Goal: Task Accomplishment & Management: Use online tool/utility

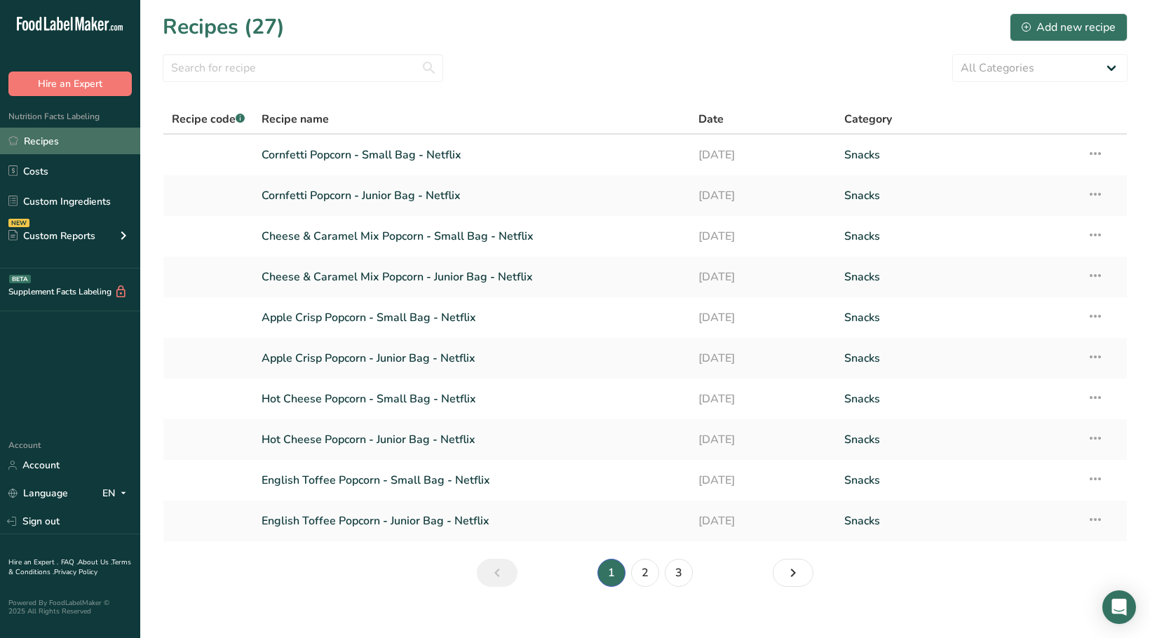
click at [88, 145] on link "Recipes" at bounding box center [70, 141] width 140 height 27
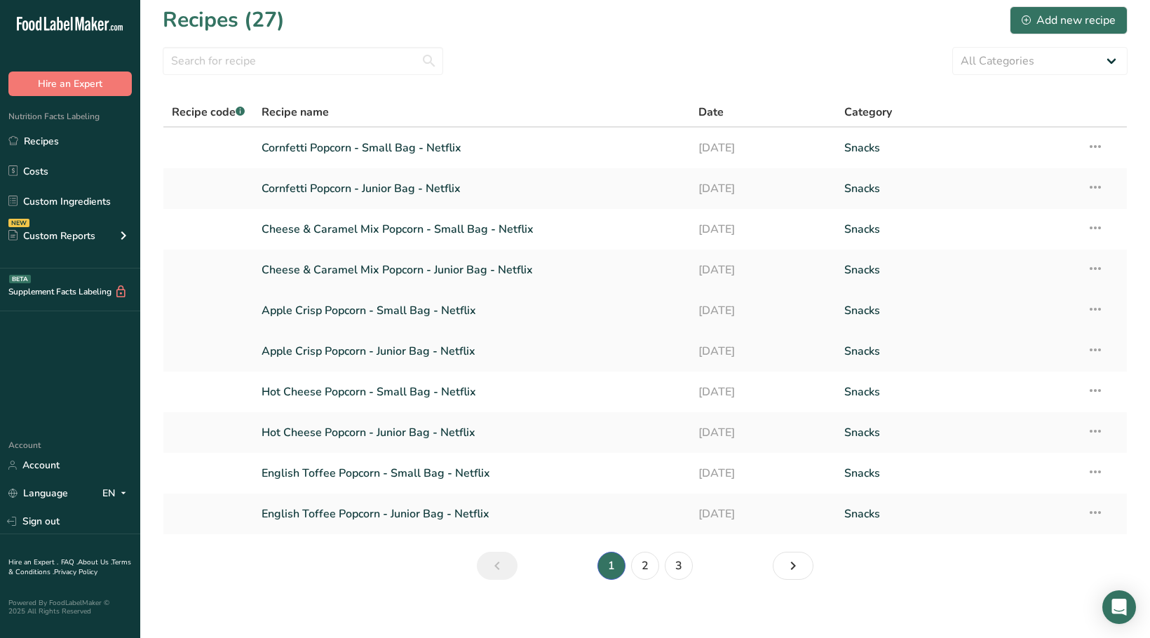
scroll to position [16, 0]
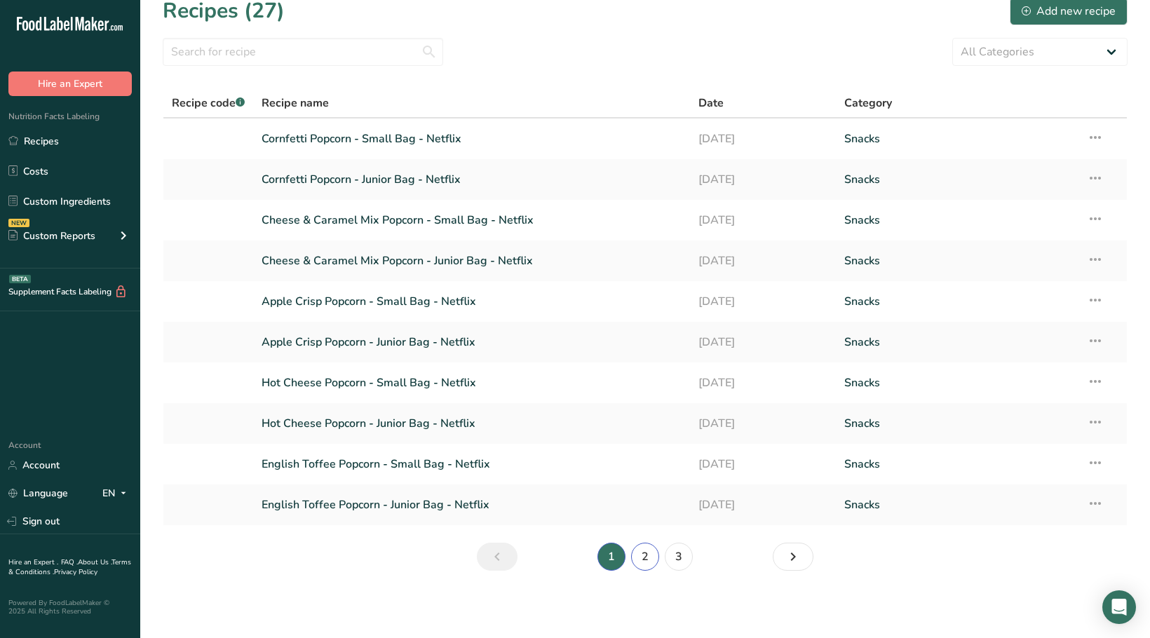
click at [654, 558] on link "2" at bounding box center [645, 557] width 28 height 28
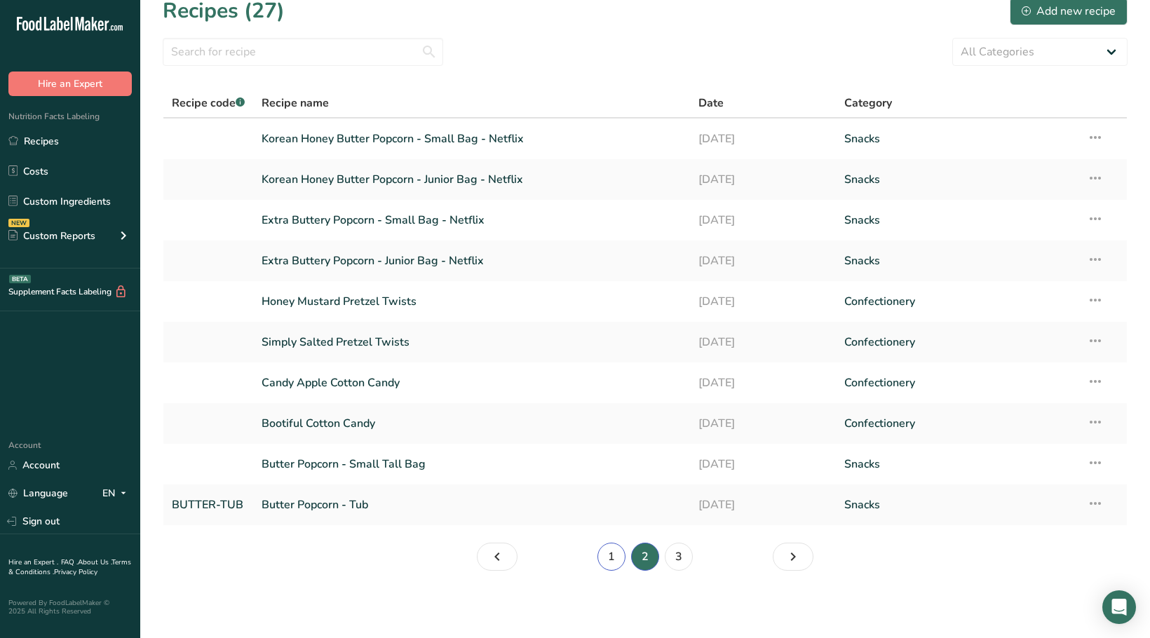
click at [613, 552] on link "1" at bounding box center [612, 557] width 28 height 28
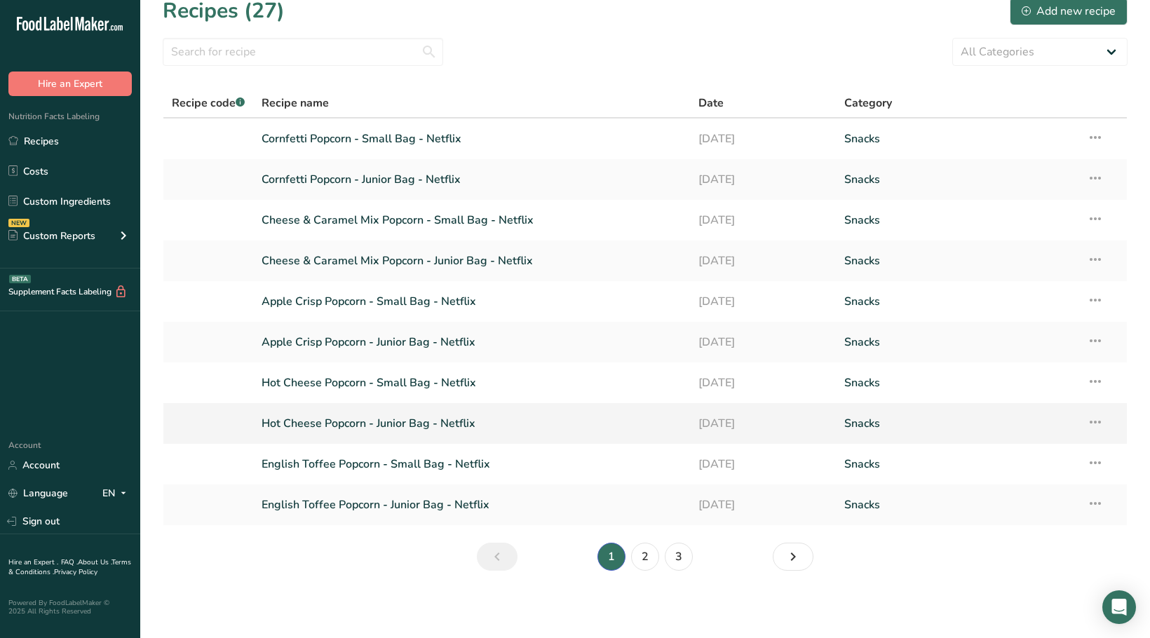
click at [1100, 420] on icon at bounding box center [1095, 422] width 17 height 25
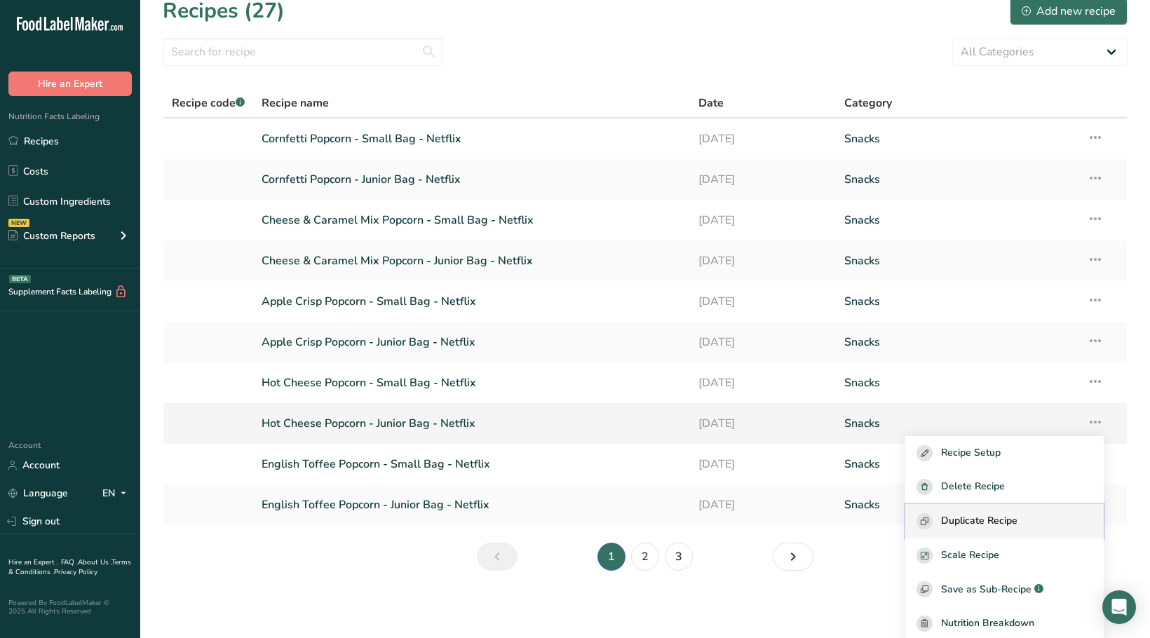
click at [1045, 523] on div "Duplicate Recipe" at bounding box center [1005, 521] width 176 height 16
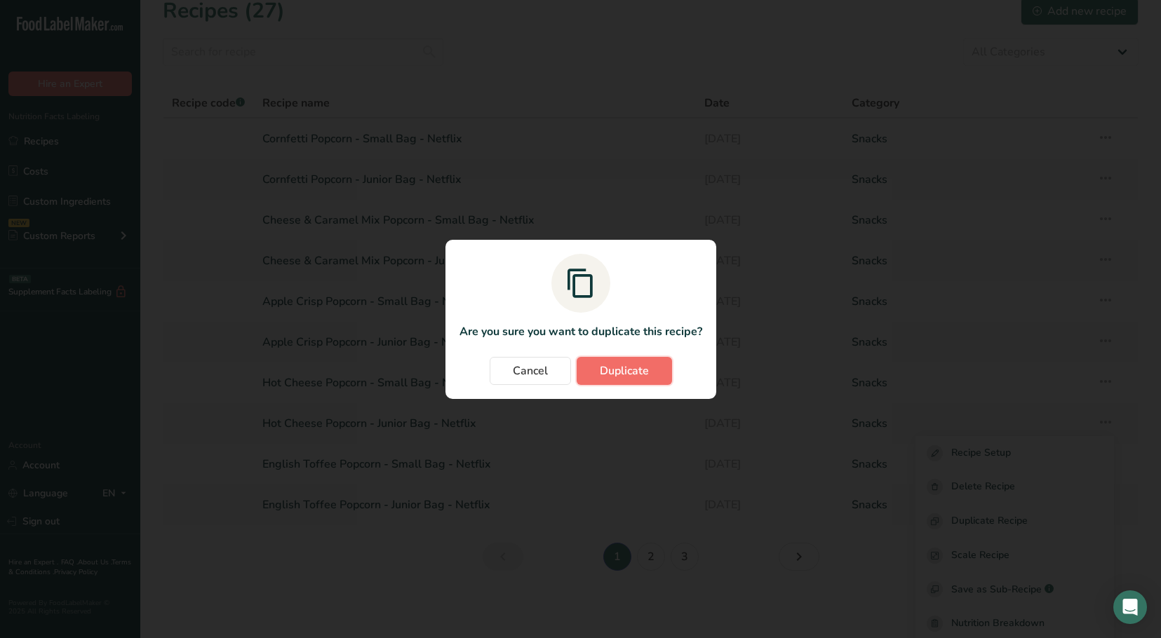
click at [651, 368] on button "Duplicate" at bounding box center [624, 371] width 95 height 28
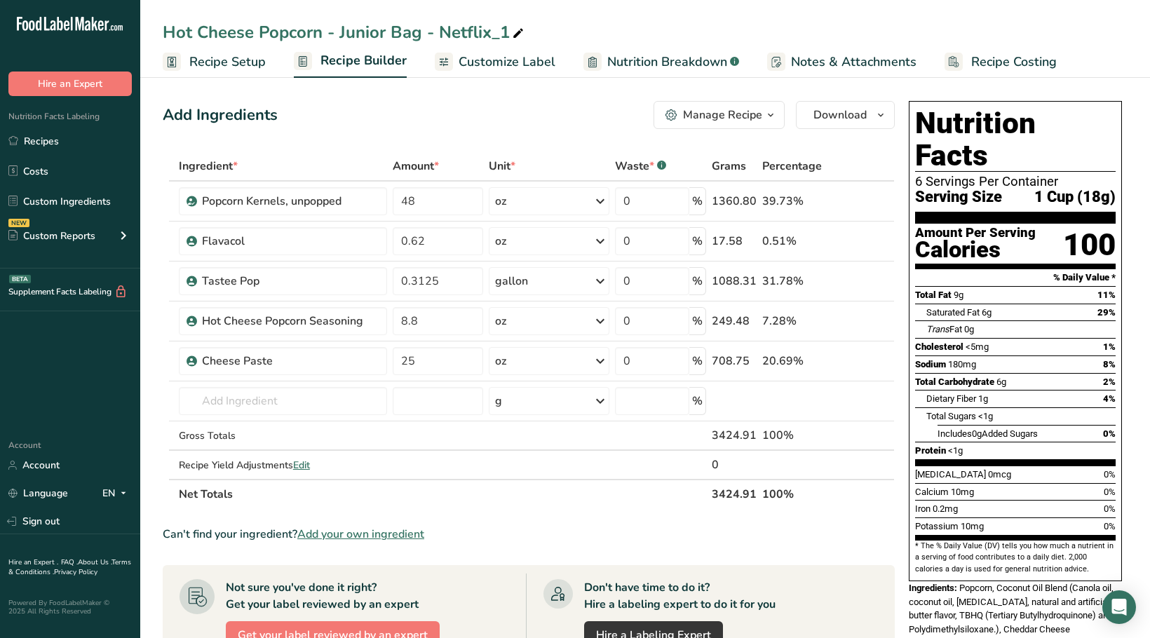
click at [300, 30] on div "Hot Cheese Popcorn - Junior Bag - Netflix_1" at bounding box center [345, 32] width 364 height 25
drag, startPoint x: 252, startPoint y: 36, endPoint x: 163, endPoint y: 20, distance: 90.5
click at [163, 20] on input "Hot Cheese Popcorn - Junior Bag - Netflix_1" at bounding box center [645, 32] width 965 height 25
click at [492, 32] on input "Chili Lime Popcorn - Junior Bag - Netflix_1" at bounding box center [645, 32] width 965 height 25
type input "Chili Lime Popcorn - Junior Bag"
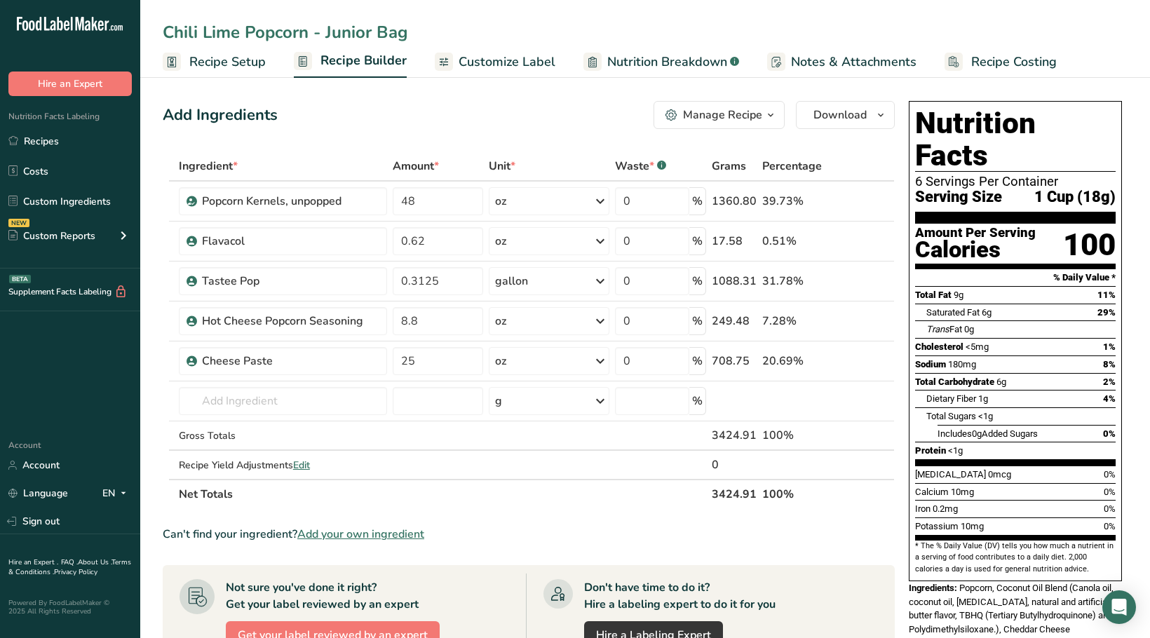
click at [525, 8] on div "Chili Lime Popcorn - Junior Bag Recipe Setup Recipe Builder Customize Label Nut…" at bounding box center [645, 39] width 1010 height 78
click at [458, 33] on div "Chili Lime Popcorn - Junior Bag" at bounding box center [645, 32] width 1010 height 25
click at [419, 33] on icon at bounding box center [416, 34] width 13 height 20
click at [544, 33] on input "Chili Lime Popcorn - Junior Bag - Netflix" at bounding box center [645, 32] width 965 height 25
type input "Chili Lime Popcorn - Junior Bag - Netflix"
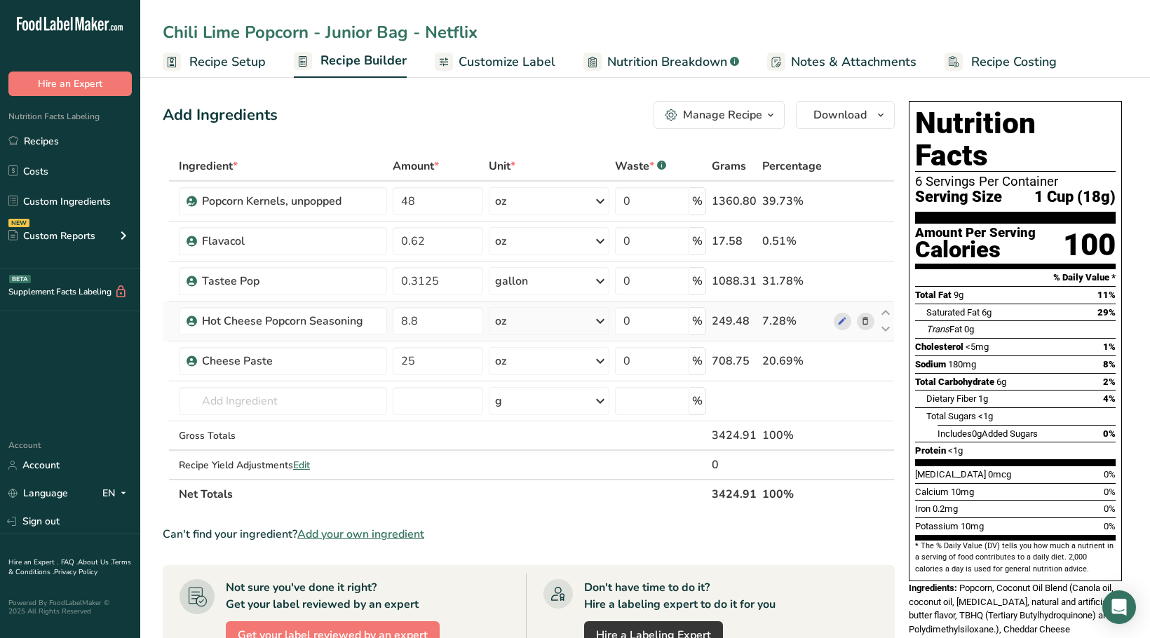
click at [868, 323] on icon at bounding box center [866, 321] width 10 height 15
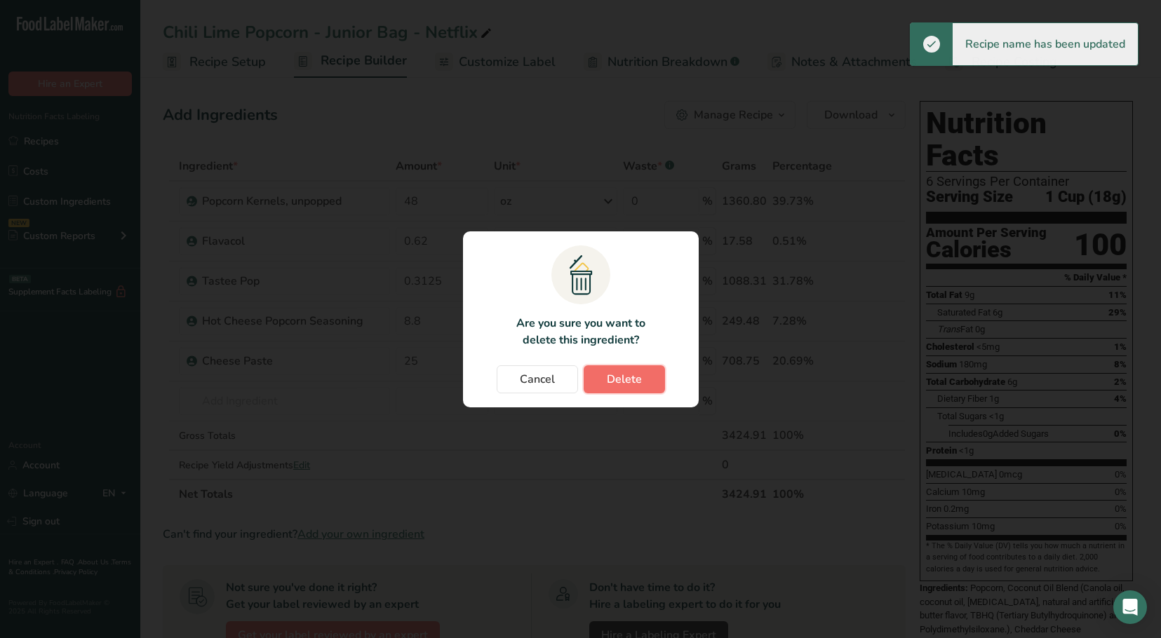
click at [635, 383] on span "Delete" at bounding box center [624, 379] width 35 height 17
type input "25"
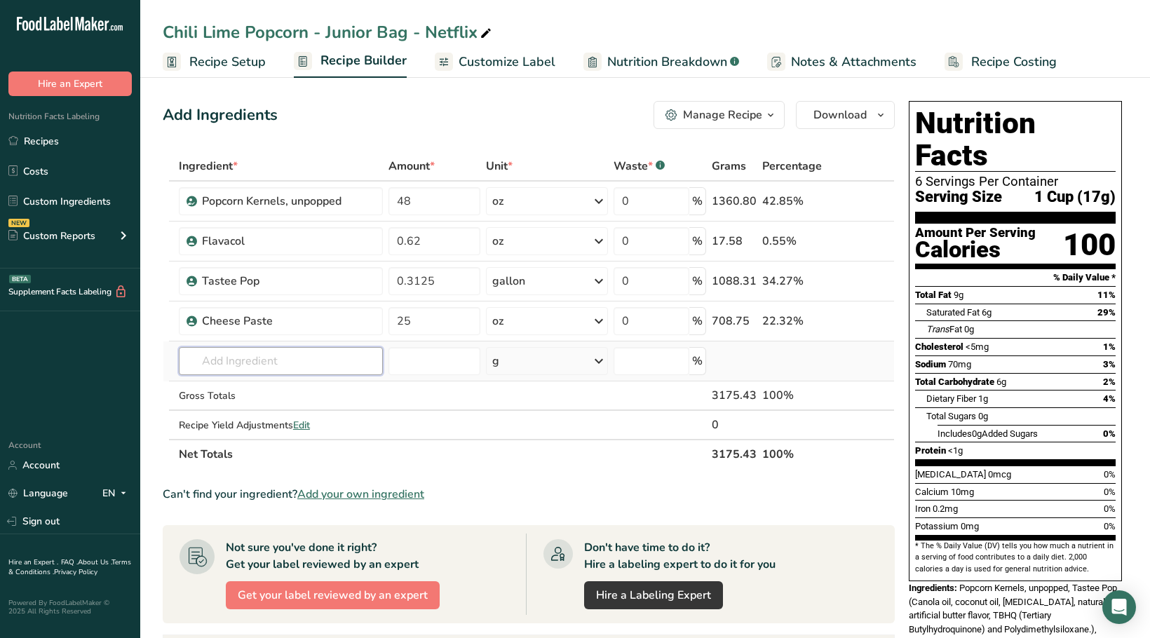
click at [236, 361] on input "text" at bounding box center [281, 361] width 204 height 28
type input "Chili Seasoning"
click at [254, 415] on div "Add your own ingredient" at bounding box center [281, 412] width 182 height 15
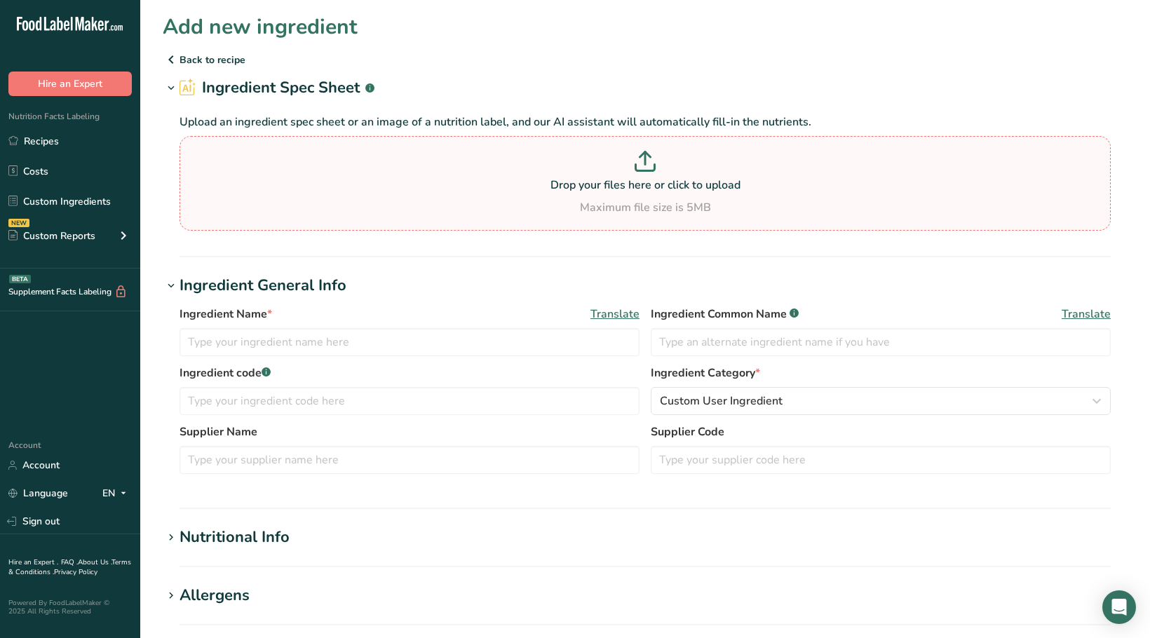
click at [610, 191] on p "Drop your files here or click to upload" at bounding box center [645, 185] width 925 height 17
click at [610, 191] on input "Drop your files here or click to upload Maximum file size is 5MB" at bounding box center [646, 183] width 932 height 95
type input "C:\fakepath\Premium Chili Powder at Spice Barn.pdf"
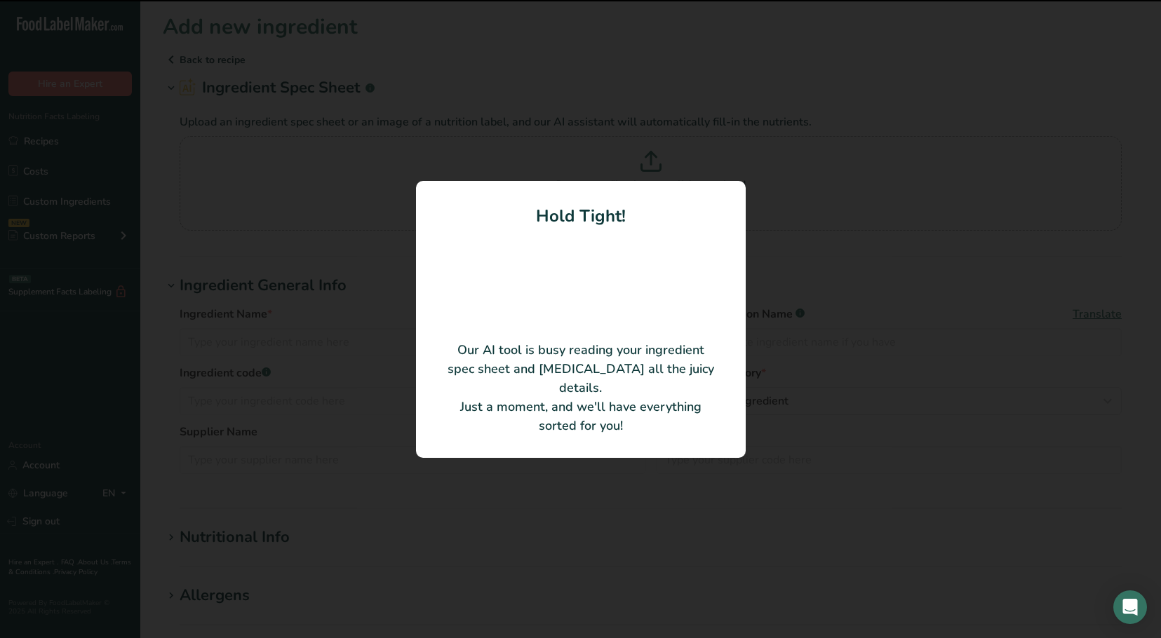
type input "Premium Chili Powder"
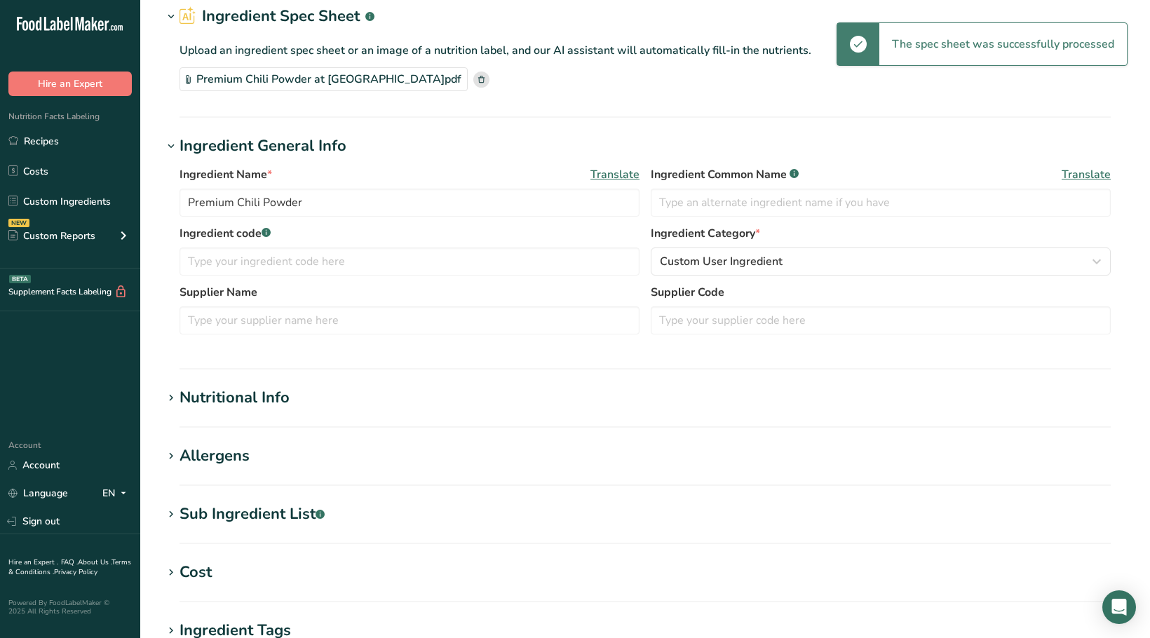
scroll to position [130, 0]
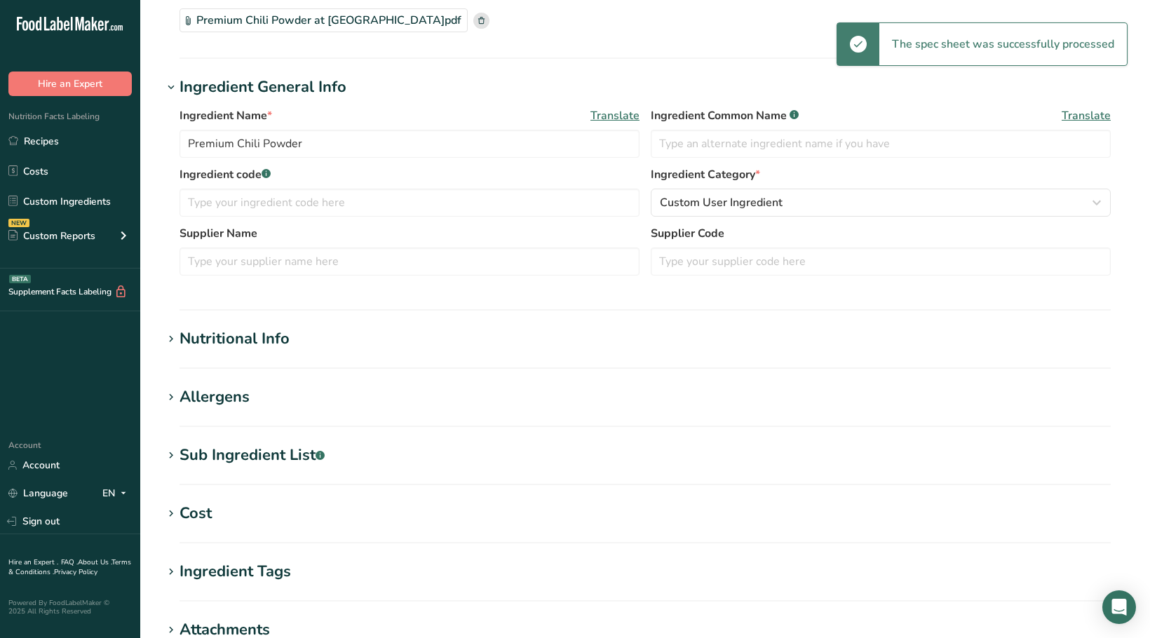
click at [300, 400] on h1 "Allergens" at bounding box center [645, 397] width 965 height 23
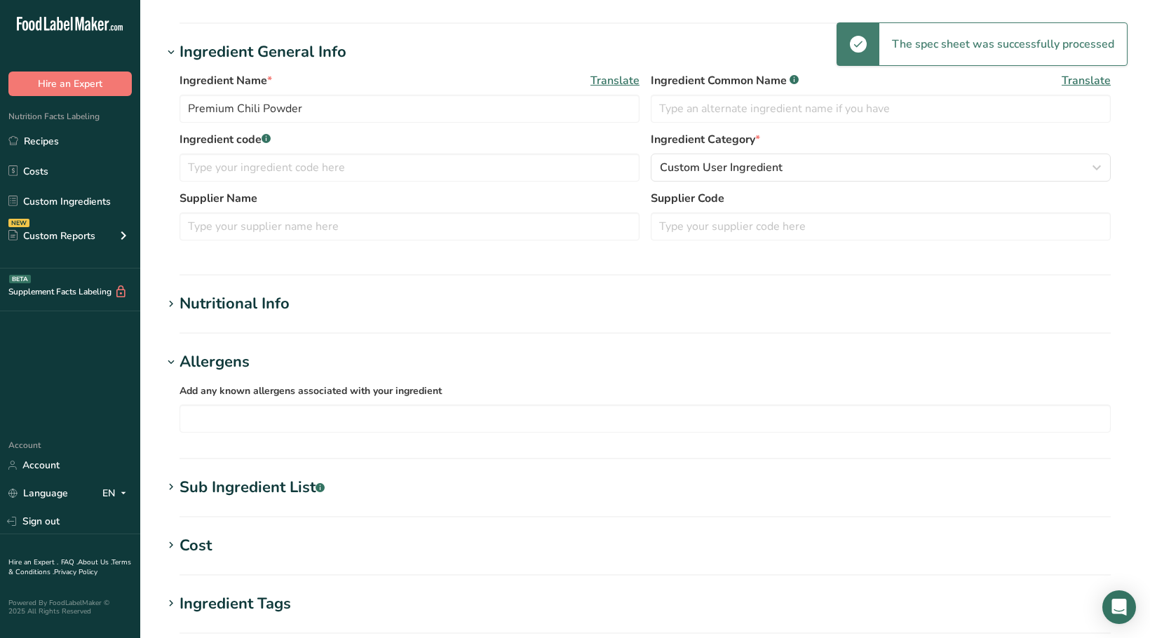
scroll to position [363, 0]
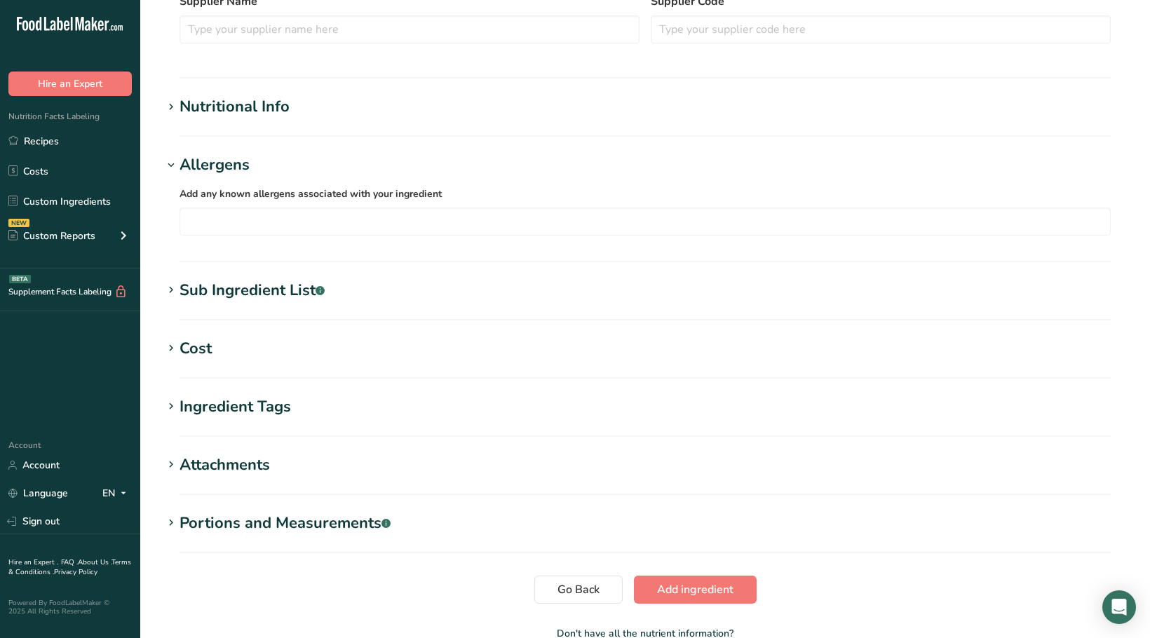
click at [313, 277] on section "Add new ingredient Back to recipe Ingredient Spec Sheet .a-a{fill:#347362;}.b-a…" at bounding box center [645, 157] width 1010 height 1041
click at [307, 293] on div "Sub Ingredient List .a-a{fill:#347362;}.b-a{fill:#fff;}" at bounding box center [252, 290] width 145 height 23
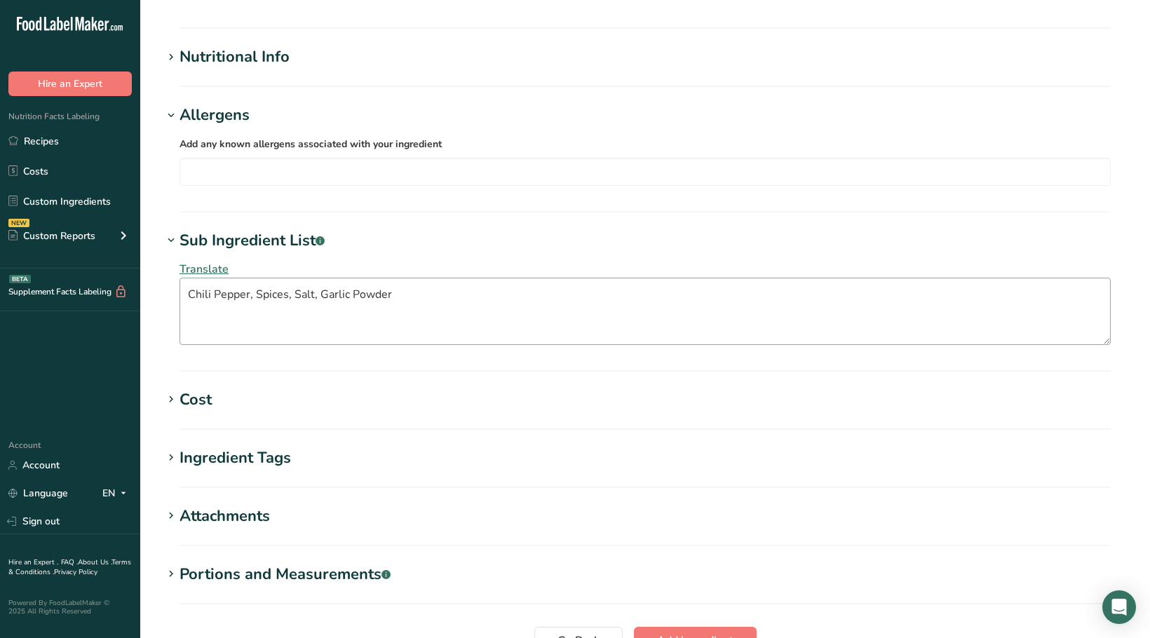
scroll to position [549, 0]
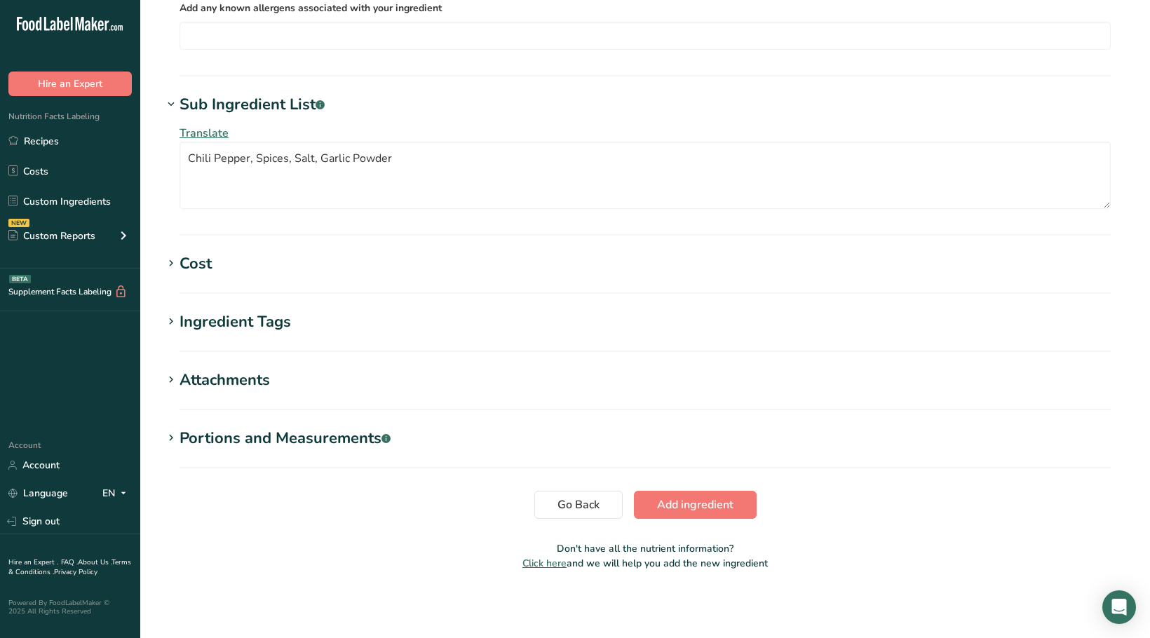
click at [713, 530] on section "Add new ingredient Back to recipe Ingredient Spec Sheet .a-a{fill:#347362;}.b-a…" at bounding box center [645, 22] width 1010 height 1142
click at [712, 516] on button "Add ingredient" at bounding box center [695, 505] width 123 height 28
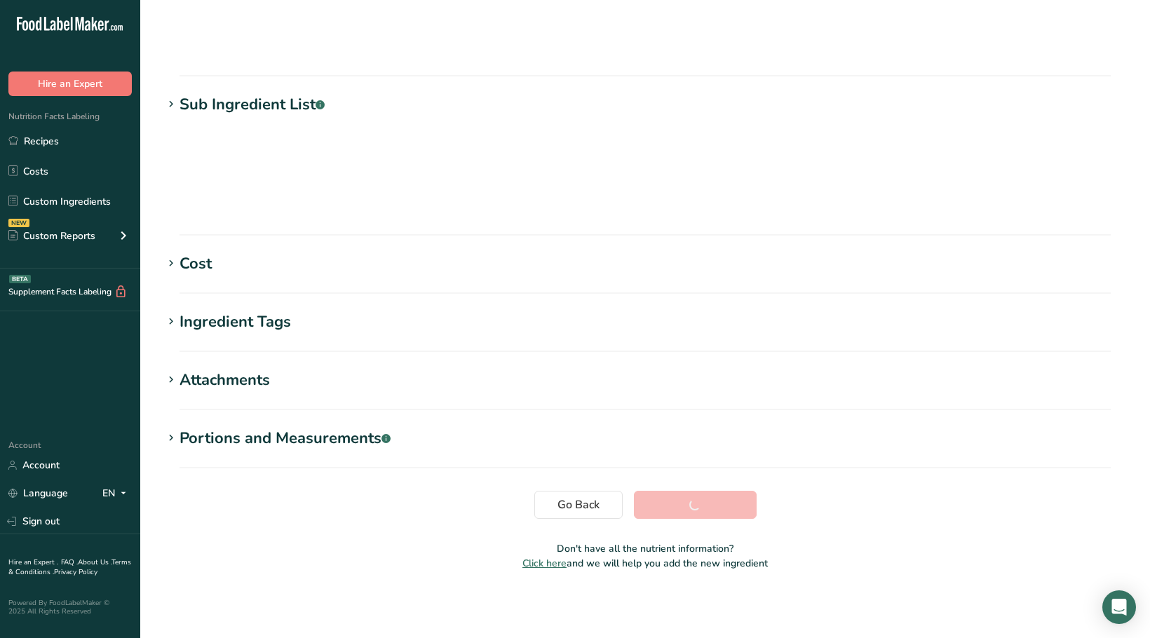
scroll to position [115, 0]
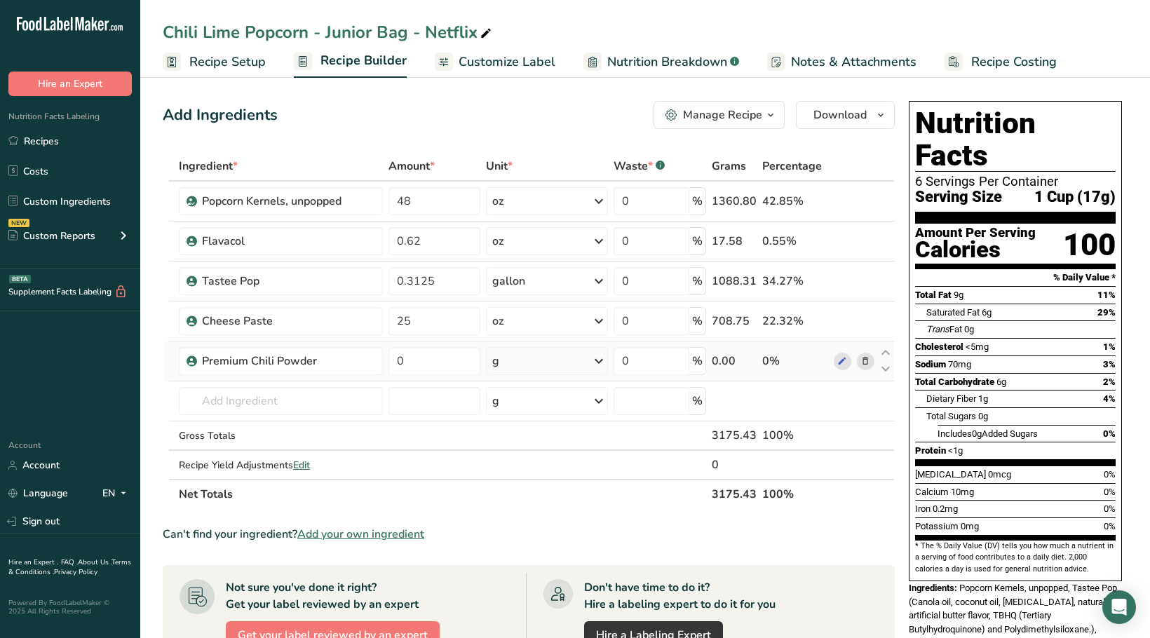
click at [542, 363] on div "g" at bounding box center [547, 361] width 122 height 28
click at [541, 473] on div "See more" at bounding box center [554, 472] width 118 height 15
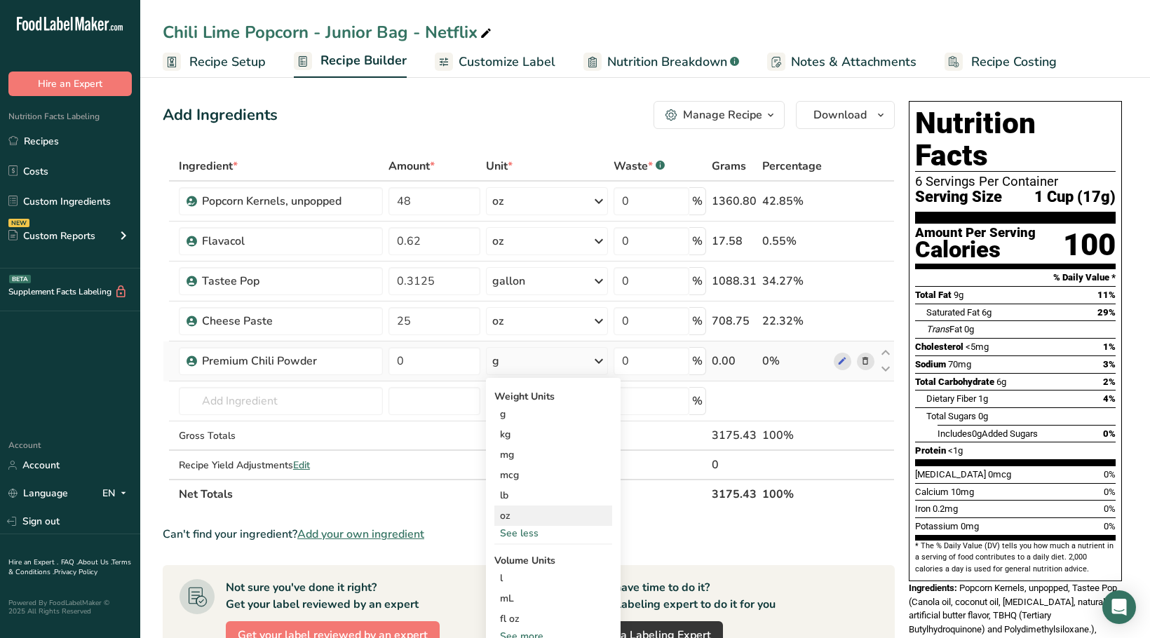
click at [529, 506] on div "oz" at bounding box center [554, 516] width 118 height 20
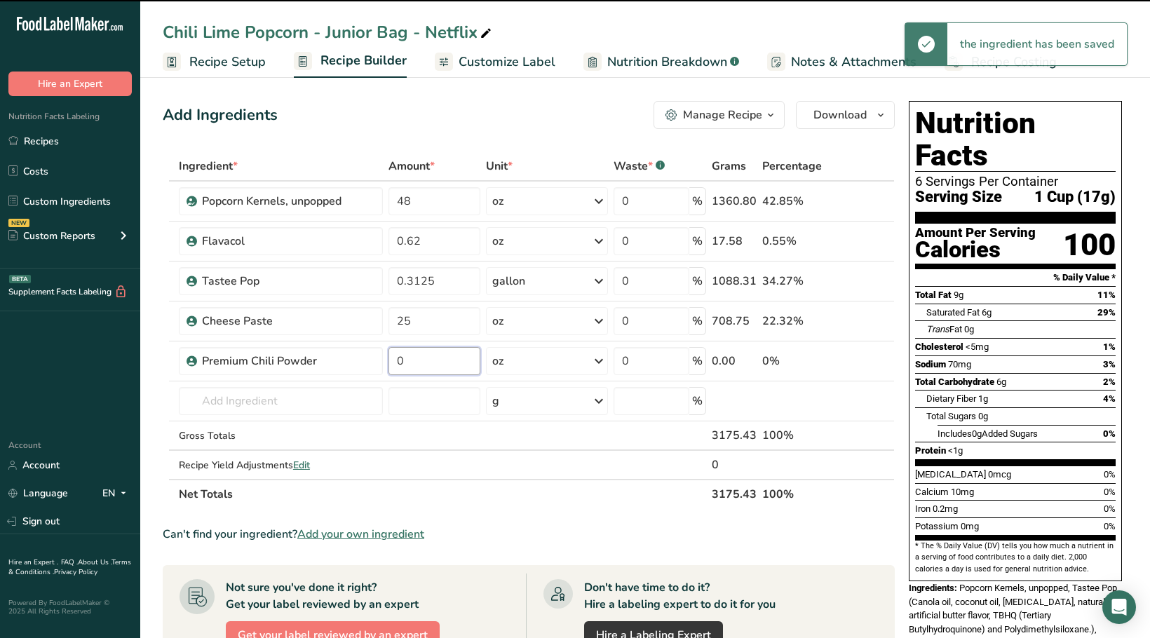
click at [449, 356] on input "0" at bounding box center [434, 361] width 91 height 28
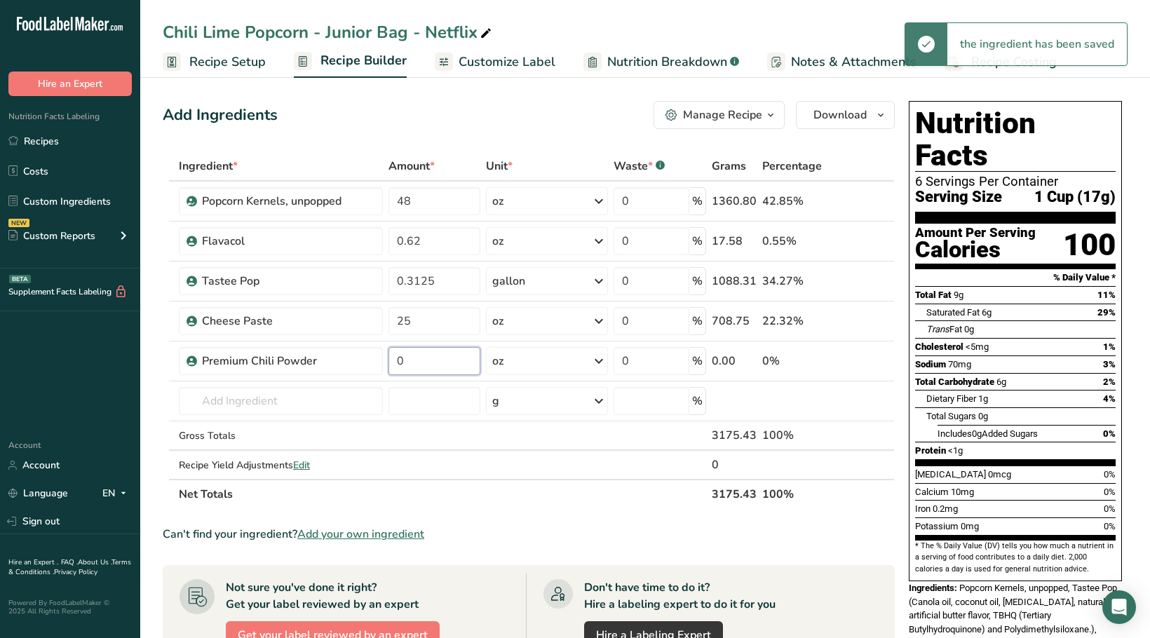
click at [449, 356] on input "0" at bounding box center [434, 361] width 91 height 28
type input "4.4"
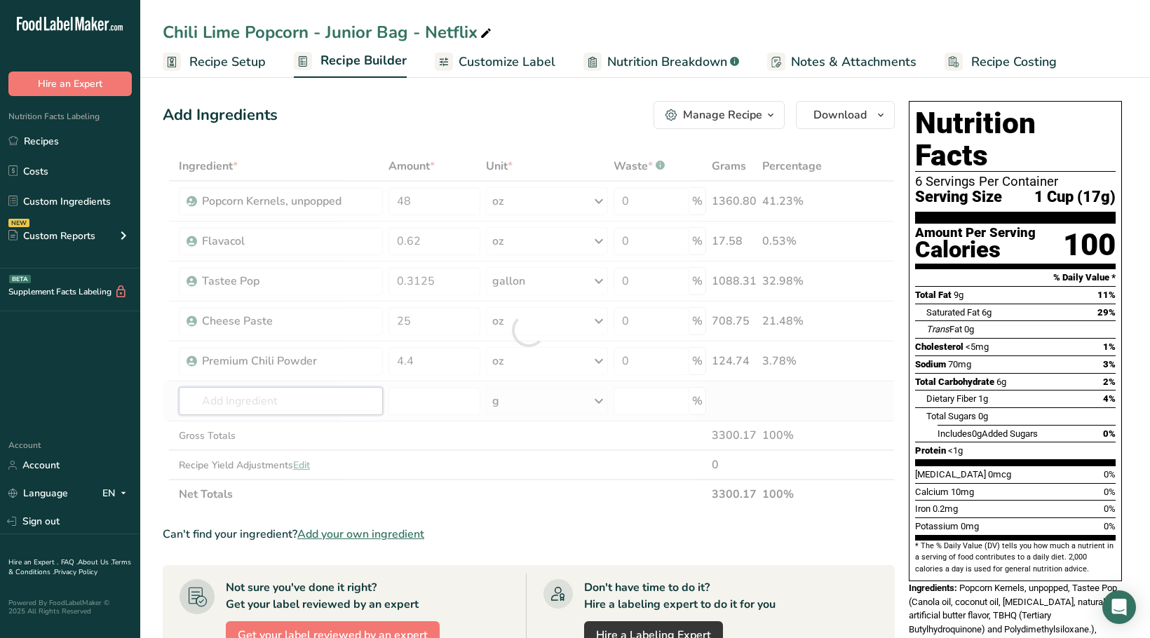
click at [316, 403] on div "Ingredient * Amount * Unit * Waste * .a-a{fill:#347362;}.b-a{fill:#fff;} Grams …" at bounding box center [529, 331] width 732 height 358
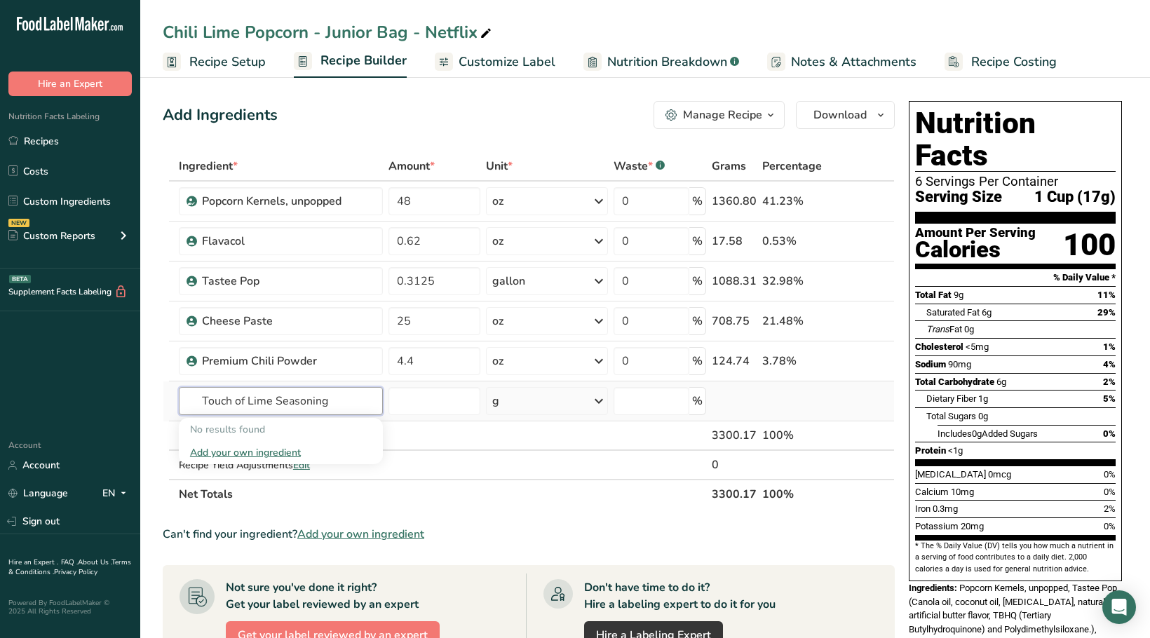
type input "Touch of Lime Seasoning"
click at [259, 450] on div "Add your own ingredient" at bounding box center [281, 452] width 182 height 15
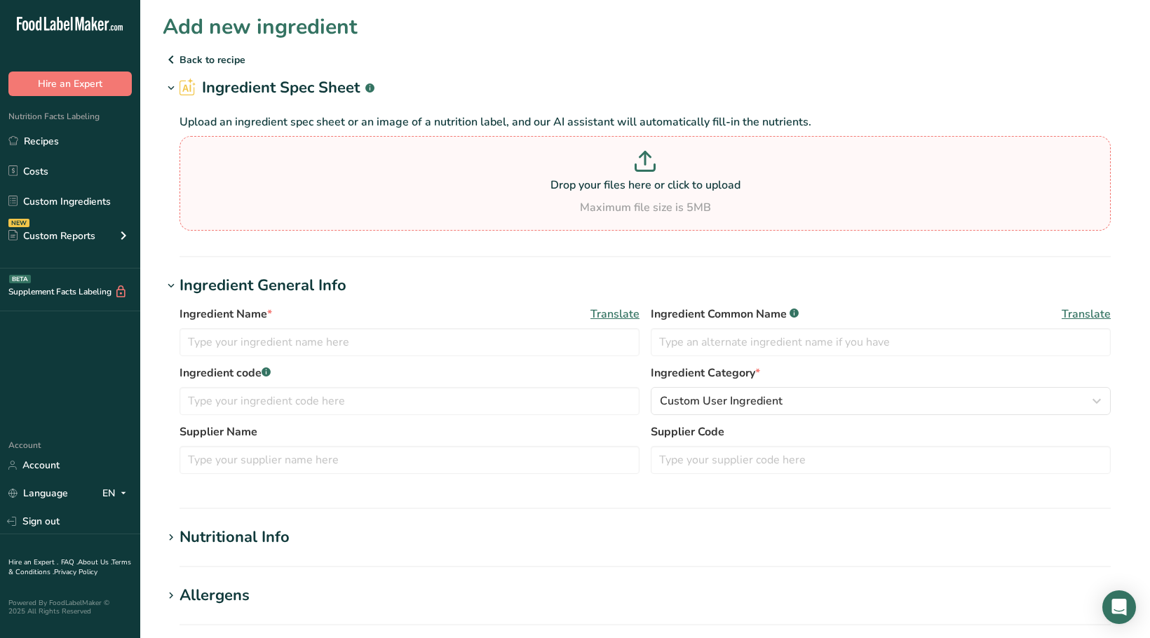
click at [472, 162] on p at bounding box center [645, 164] width 925 height 26
click at [472, 162] on input "Drop your files here or click to upload Maximum file size is 5MB" at bounding box center [646, 183] width 932 height 95
type input "C:\fakepath\Touch of Lime Popcorn Seasoning.pdf"
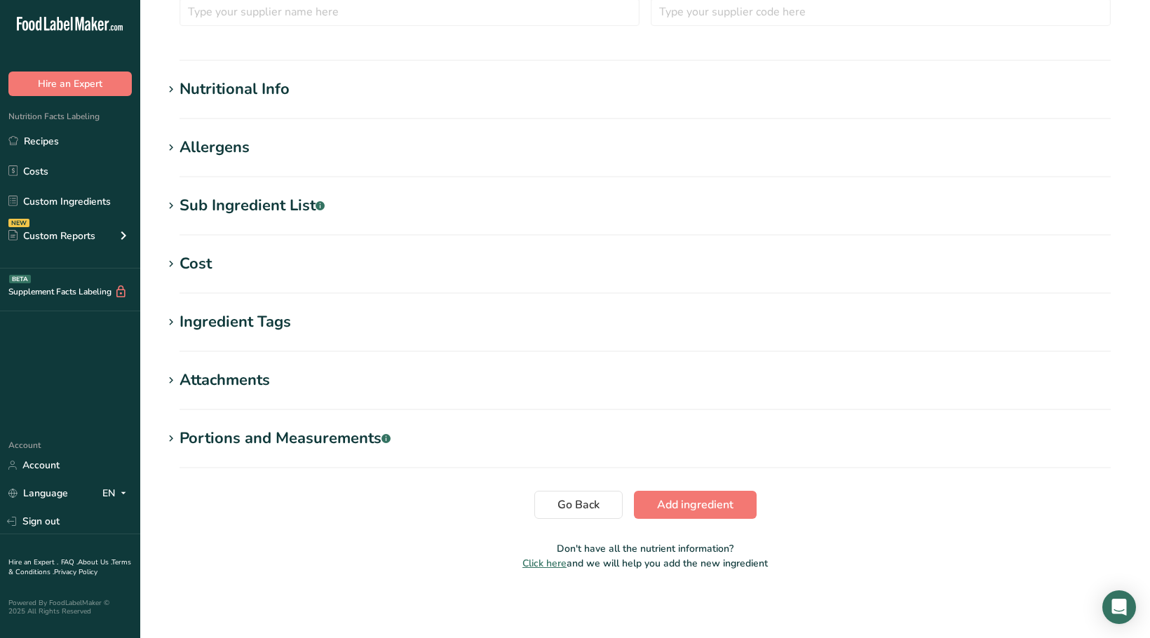
click at [226, 217] on div "Sub Ingredient List .a-a{fill:#347362;}.b-a{fill:#fff;}" at bounding box center [252, 205] width 145 height 23
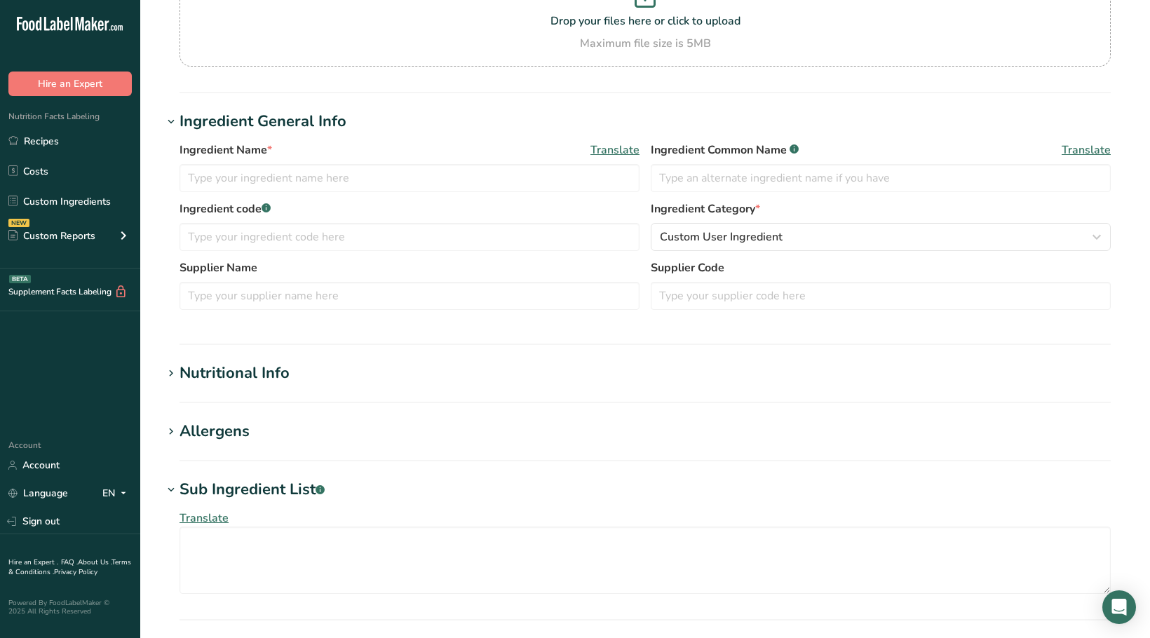
scroll to position [0, 0]
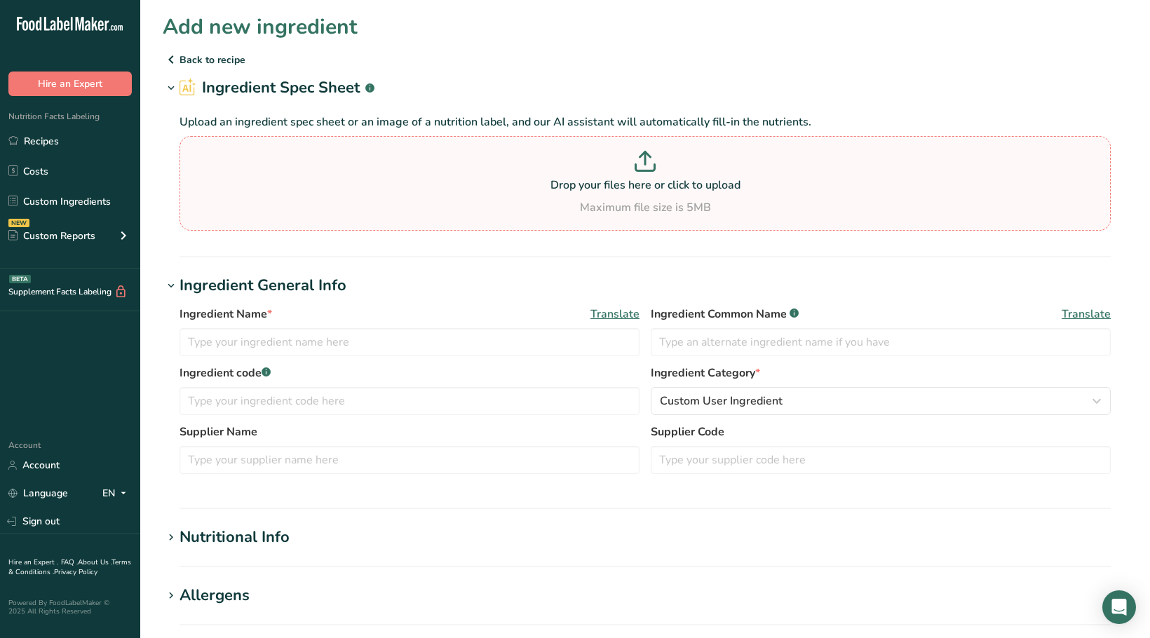
click at [349, 157] on p at bounding box center [645, 164] width 925 height 26
click at [349, 157] on input "Drop your files here or click to upload Maximum file size is 5MB" at bounding box center [646, 183] width 932 height 95
type input "C:\fakepath\Touch of Lime Popcorn Seasoning.pdf"
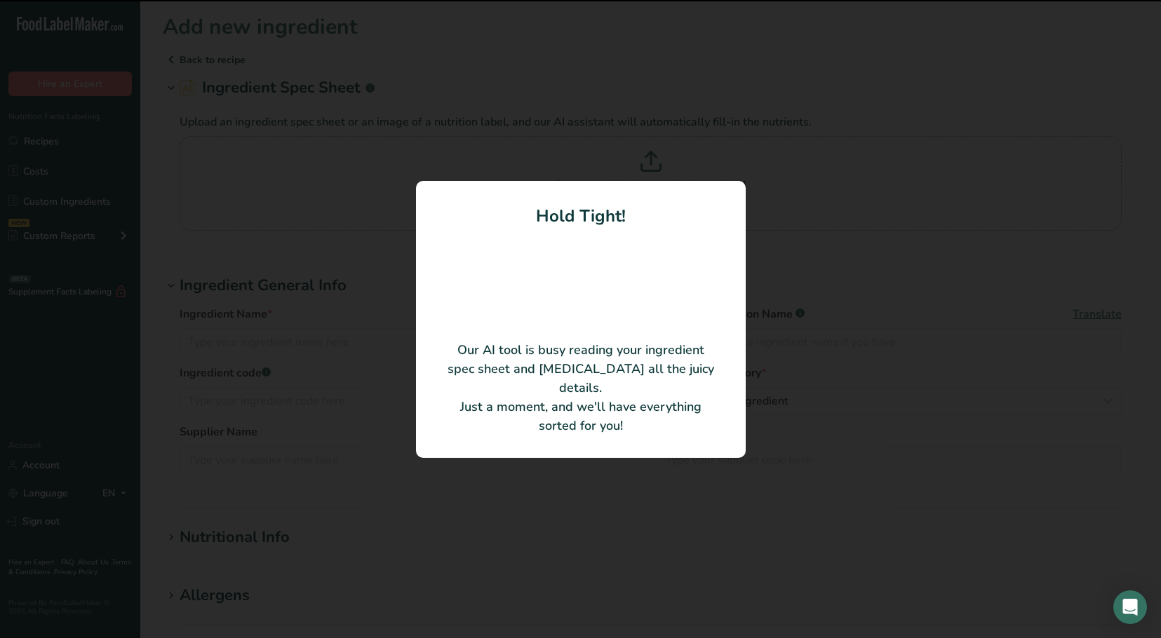
type input "Touch of Lime Popcorn Seasoning"
type textarea "Maltodextrin, Salt, Sugar, Monosodium Glutamate, Lime Juice Solids (corn syrup …"
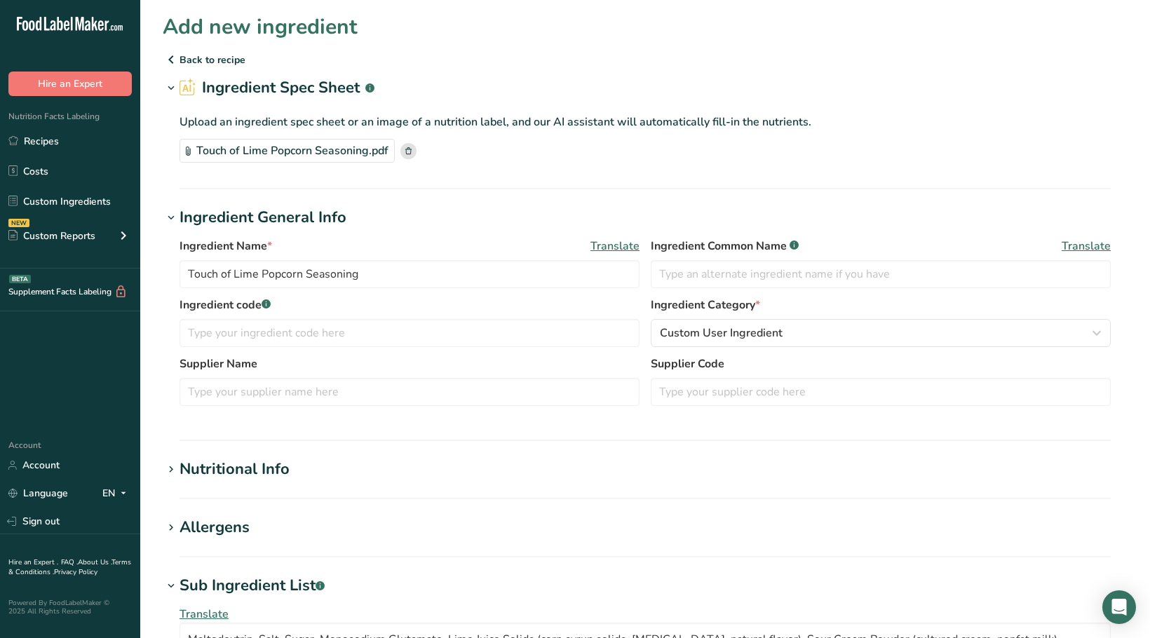
scroll to position [478, 0]
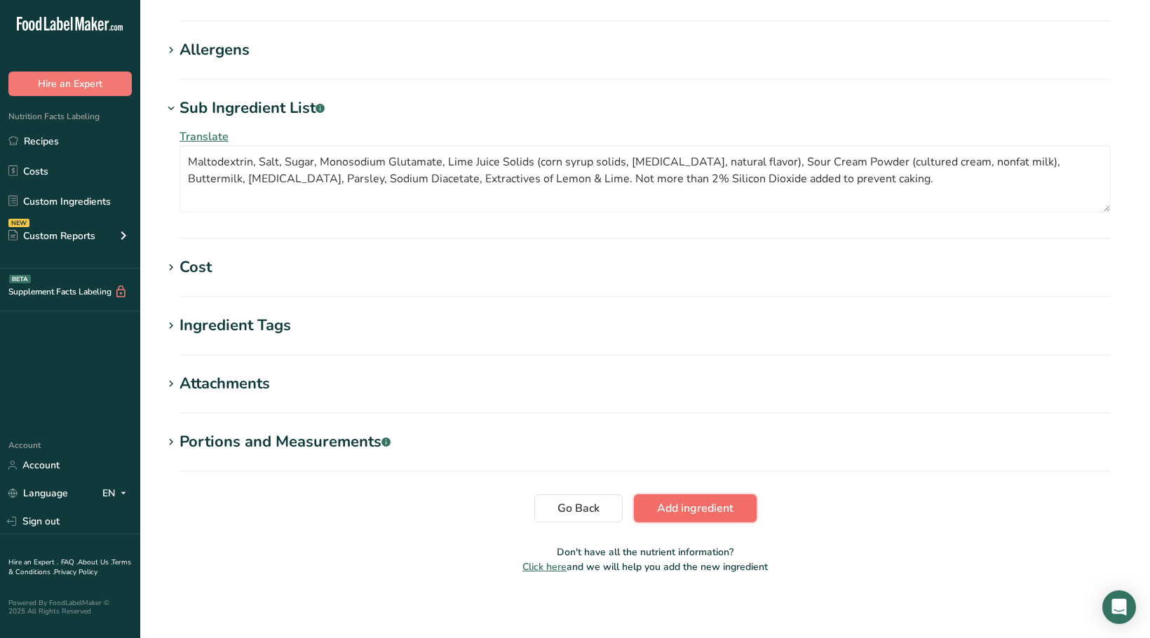
click at [695, 502] on span "Add ingredient" at bounding box center [695, 508] width 76 height 17
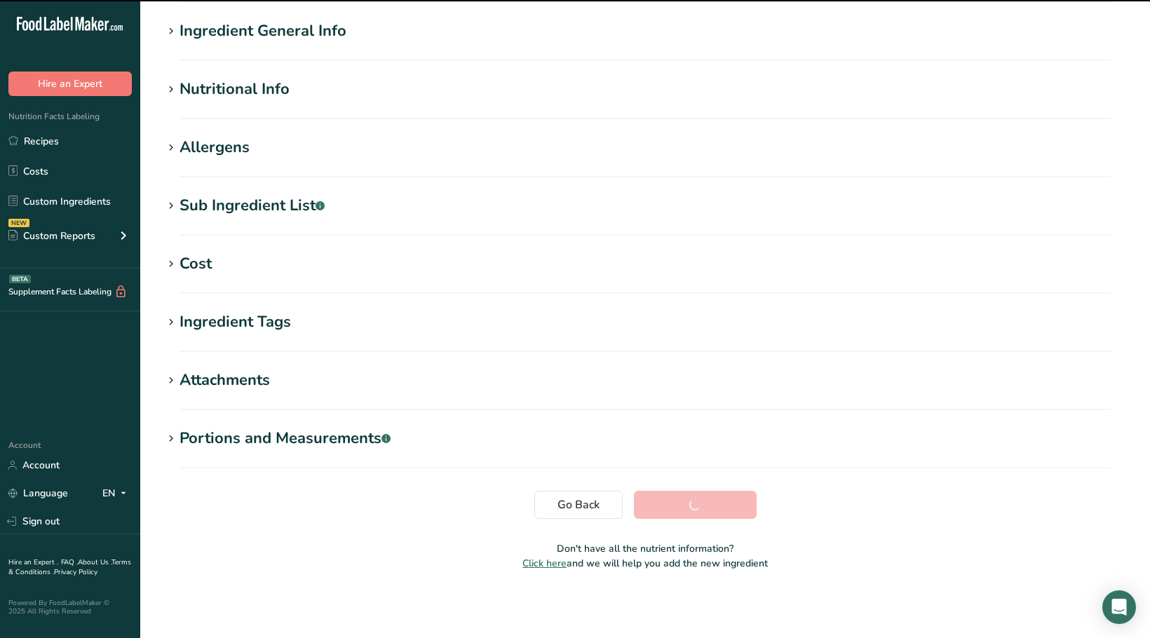
scroll to position [115, 0]
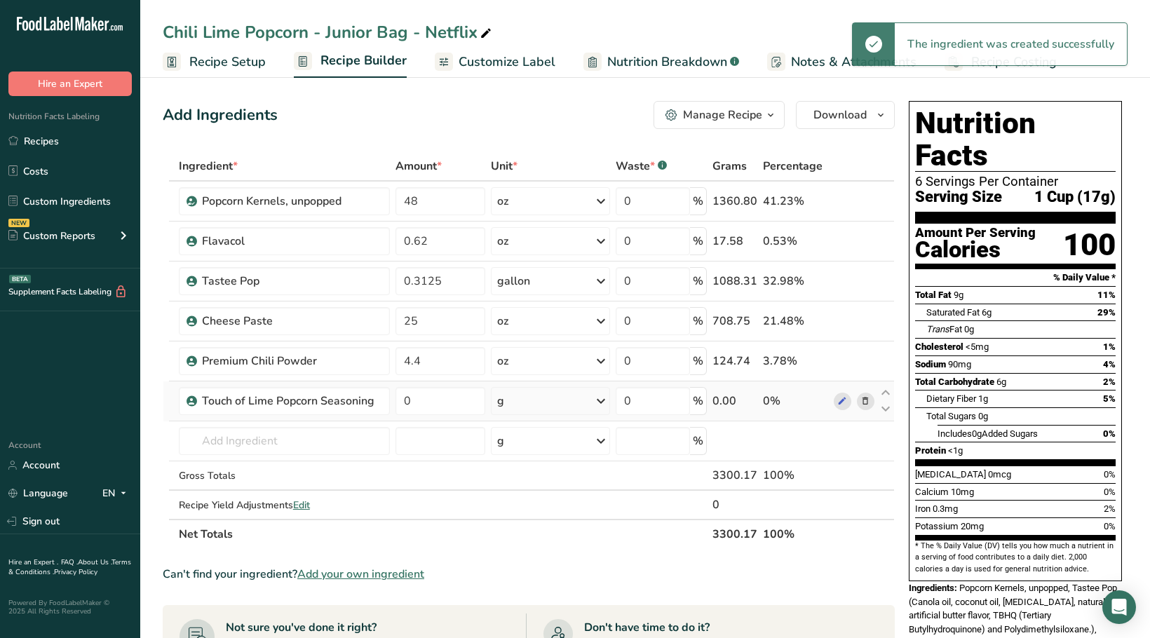
click at [503, 411] on div "g" at bounding box center [550, 401] width 119 height 28
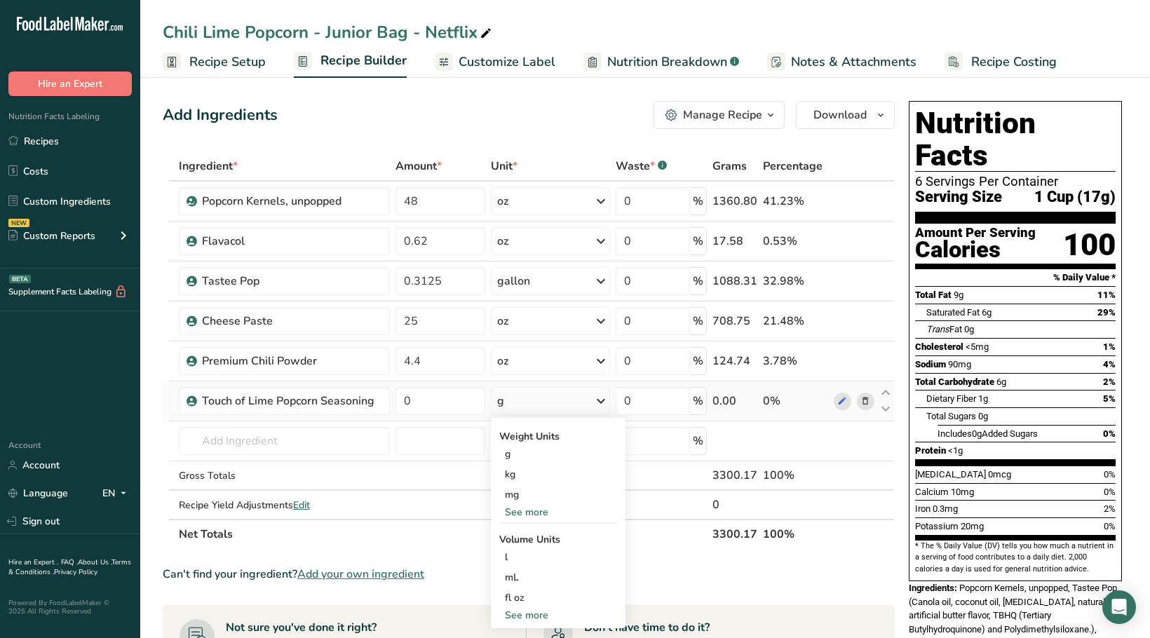
click at [522, 511] on div "See more" at bounding box center [558, 512] width 118 height 15
click at [516, 550] on div "oz" at bounding box center [558, 556] width 118 height 20
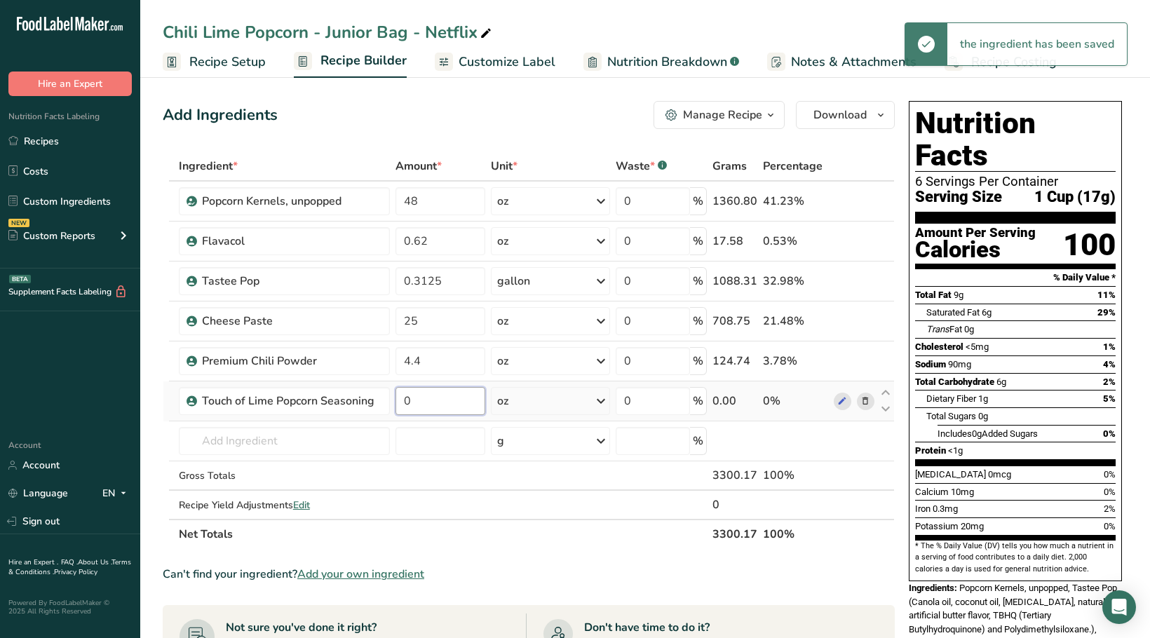
click at [424, 404] on input "0" at bounding box center [441, 401] width 90 height 28
drag, startPoint x: 424, startPoint y: 401, endPoint x: 311, endPoint y: 372, distance: 116.4
click at [311, 372] on tbody "Popcorn Kernels, unpopped 48 oz Portions 1 Tablespoon 1 Cup Weight Units g kg m…" at bounding box center [528, 350] width 731 height 337
type input "4.4"
click at [530, 129] on div "Add Ingredients Manage Recipe Delete Recipe Duplicate Recipe Scale Recipe Save …" at bounding box center [533, 577] width 741 height 965
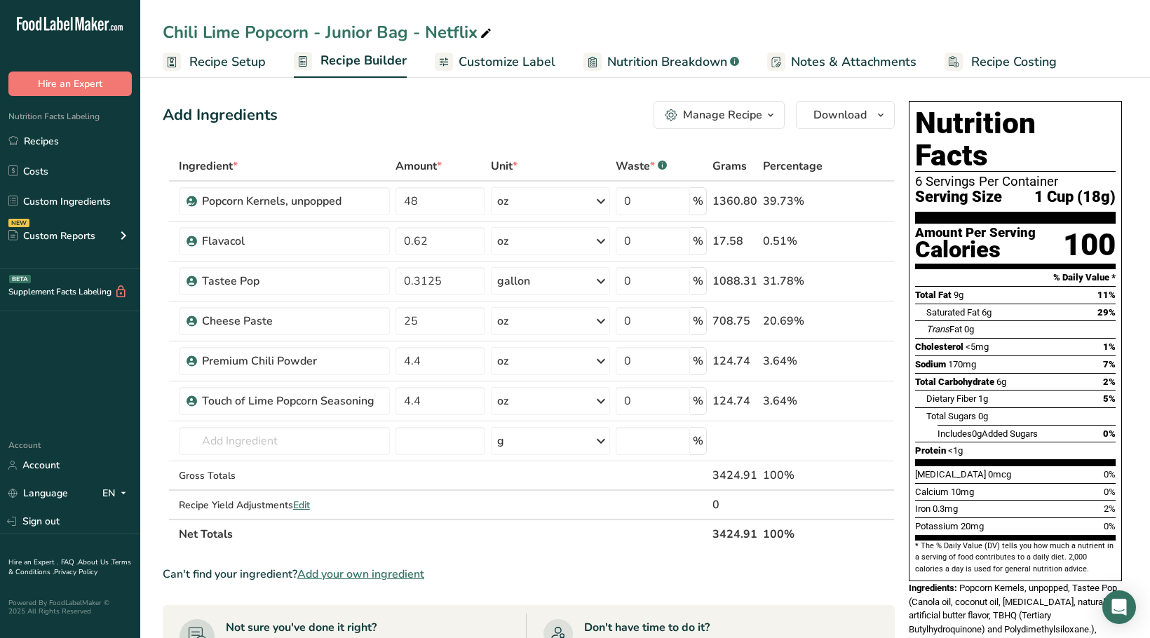
click at [503, 65] on span "Customize Label" at bounding box center [507, 62] width 97 height 19
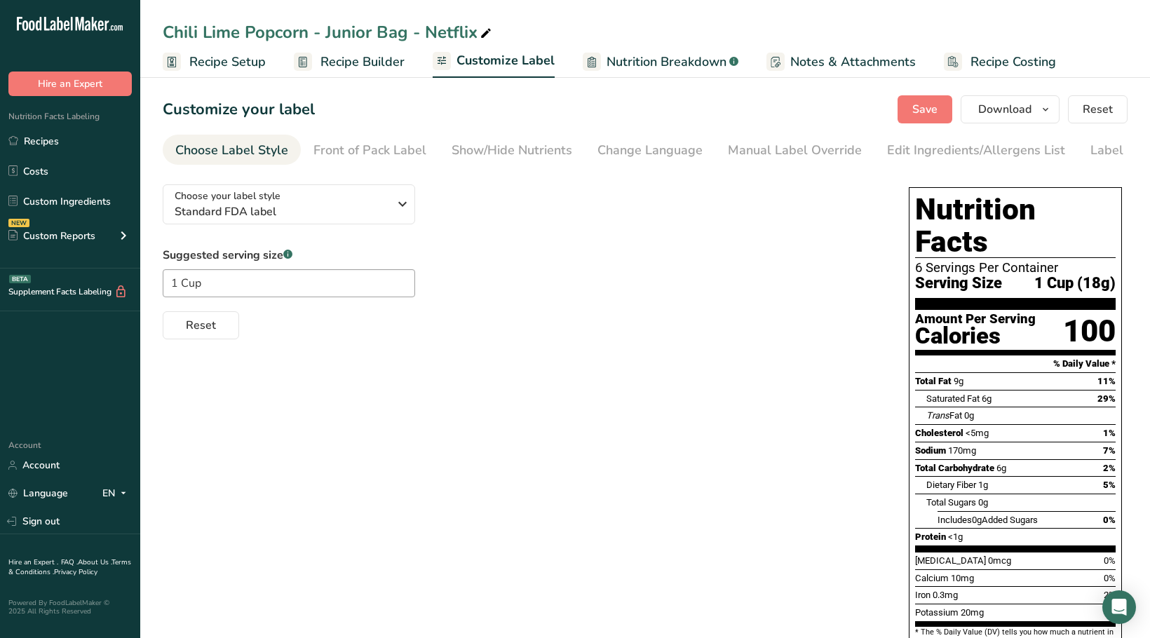
click at [704, 59] on span "Nutrition Breakdown" at bounding box center [667, 62] width 120 height 19
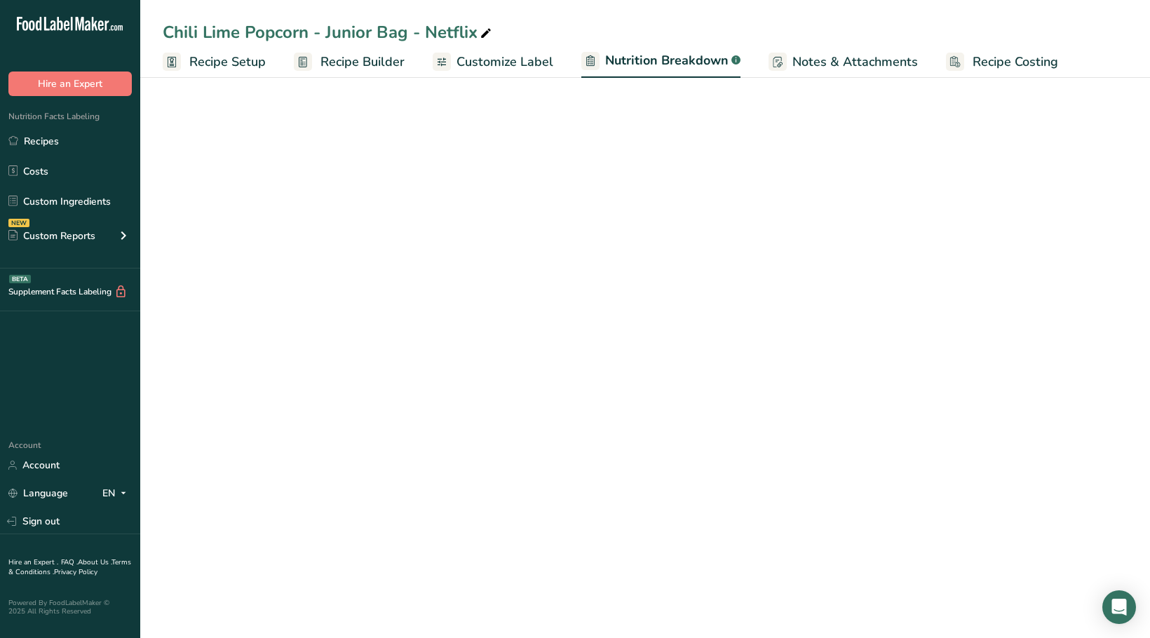
select select "Calories"
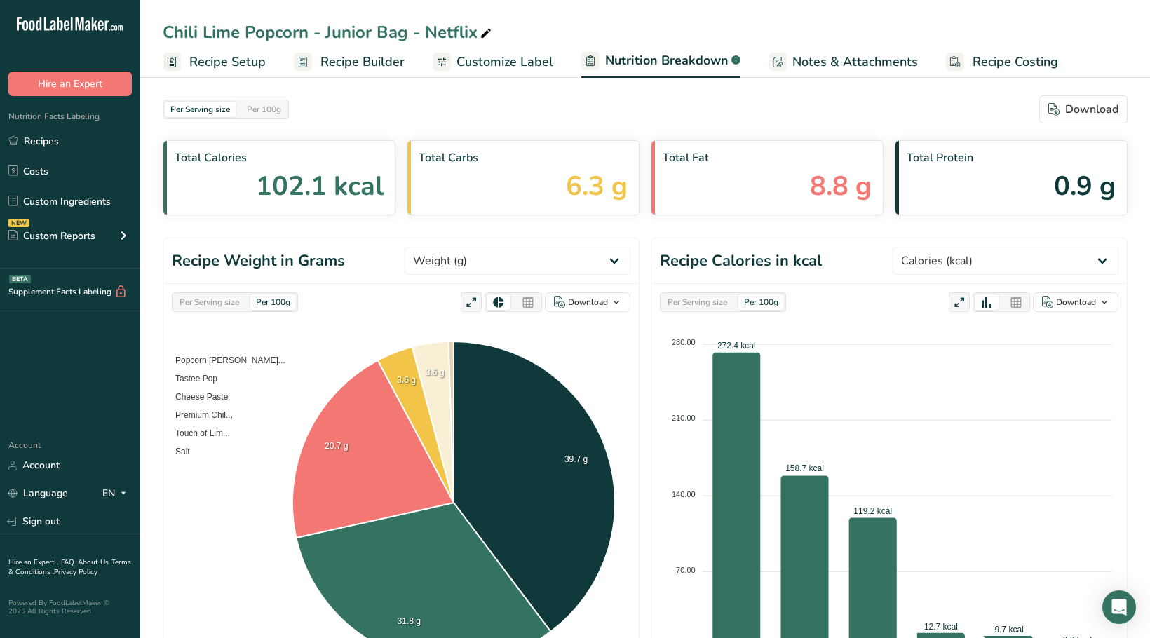
click at [517, 59] on span "Customize Label" at bounding box center [505, 62] width 97 height 19
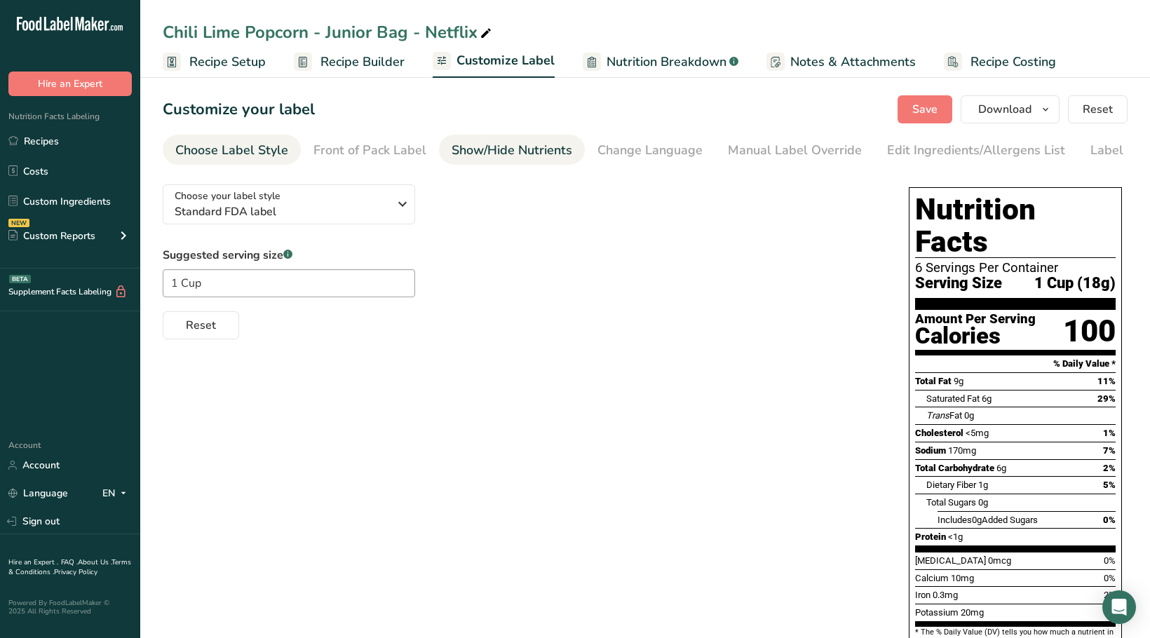
click at [549, 158] on div "Show/Hide Nutrients" at bounding box center [512, 150] width 121 height 19
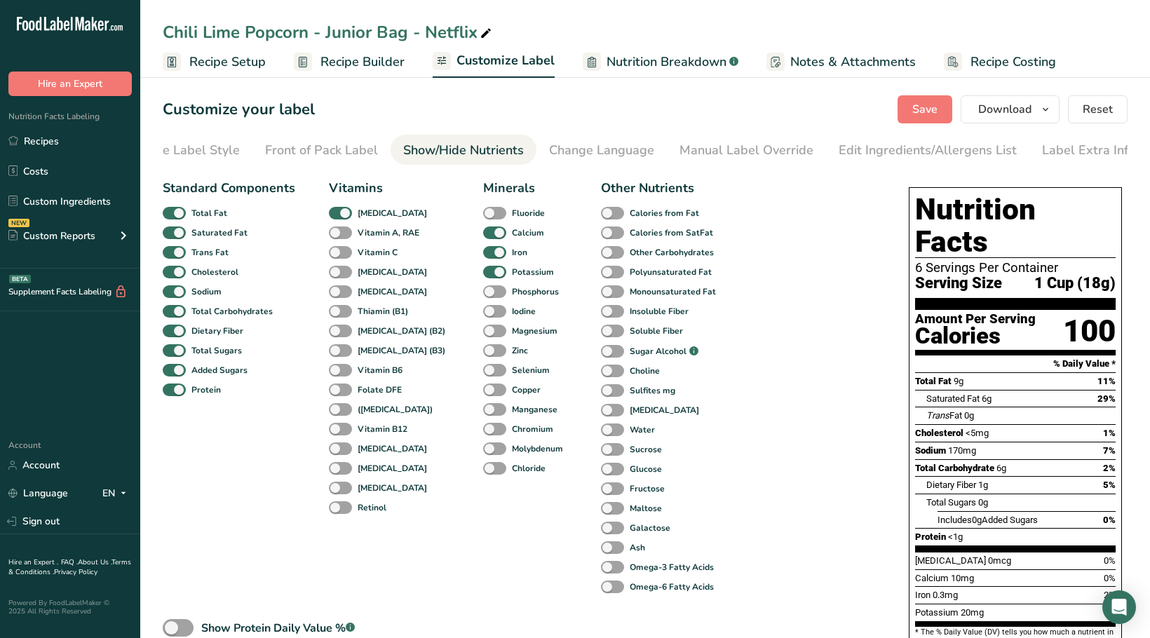
scroll to position [0, 54]
click at [771, 150] on div "Manual Label Override" at bounding box center [741, 150] width 134 height 19
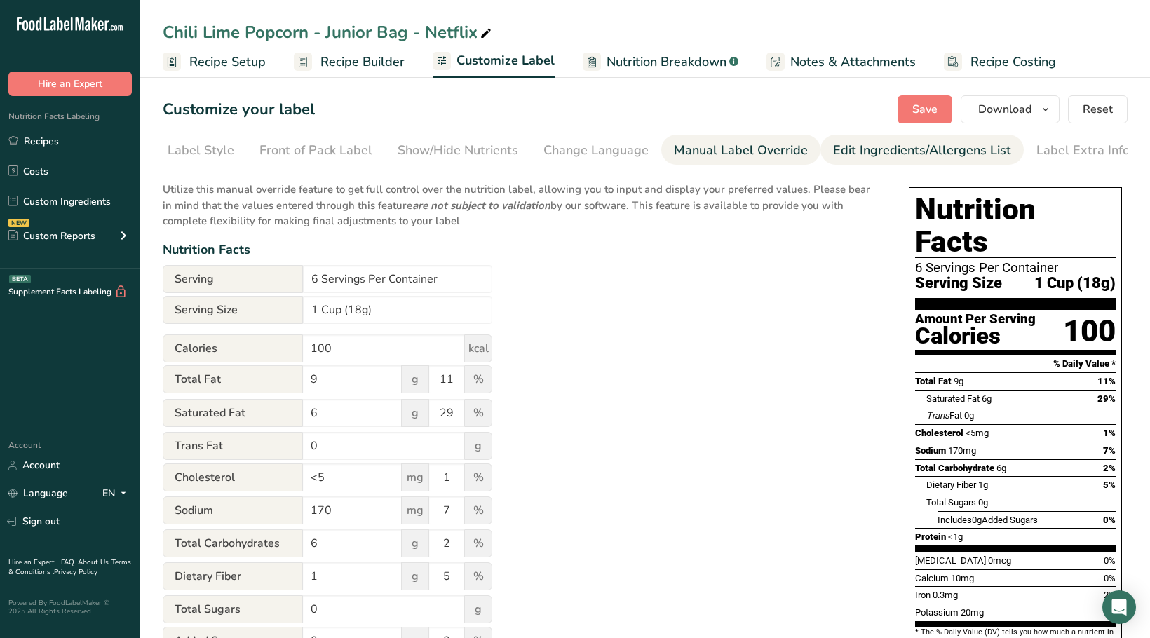
click at [833, 154] on div "Edit Ingredients/Allergens List" at bounding box center [922, 150] width 178 height 19
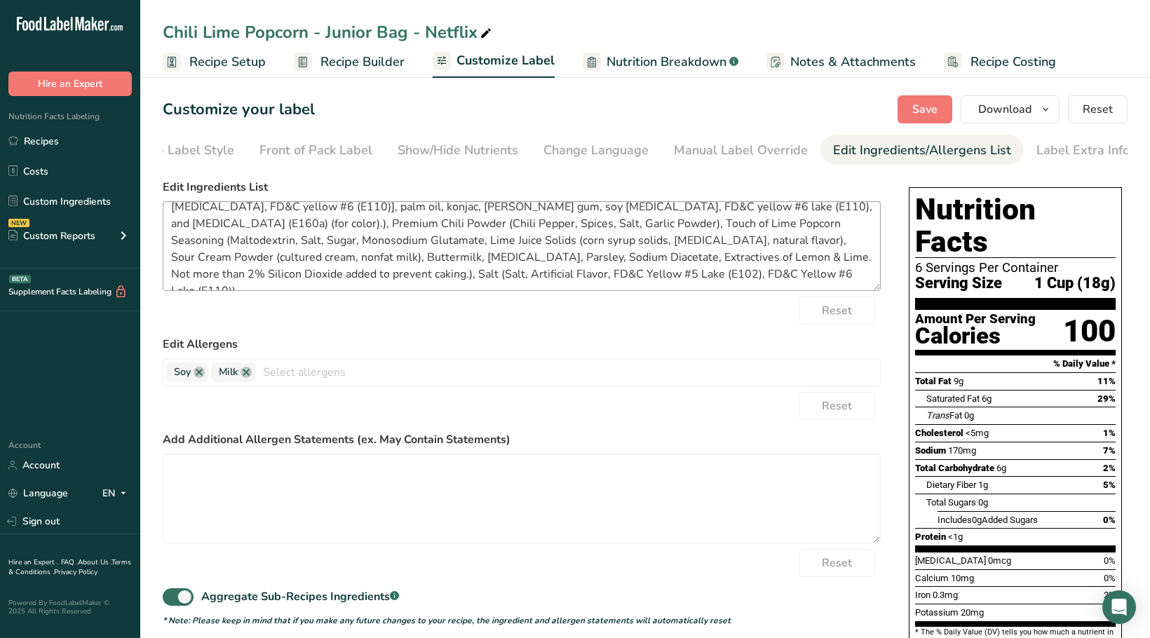
scroll to position [0, 0]
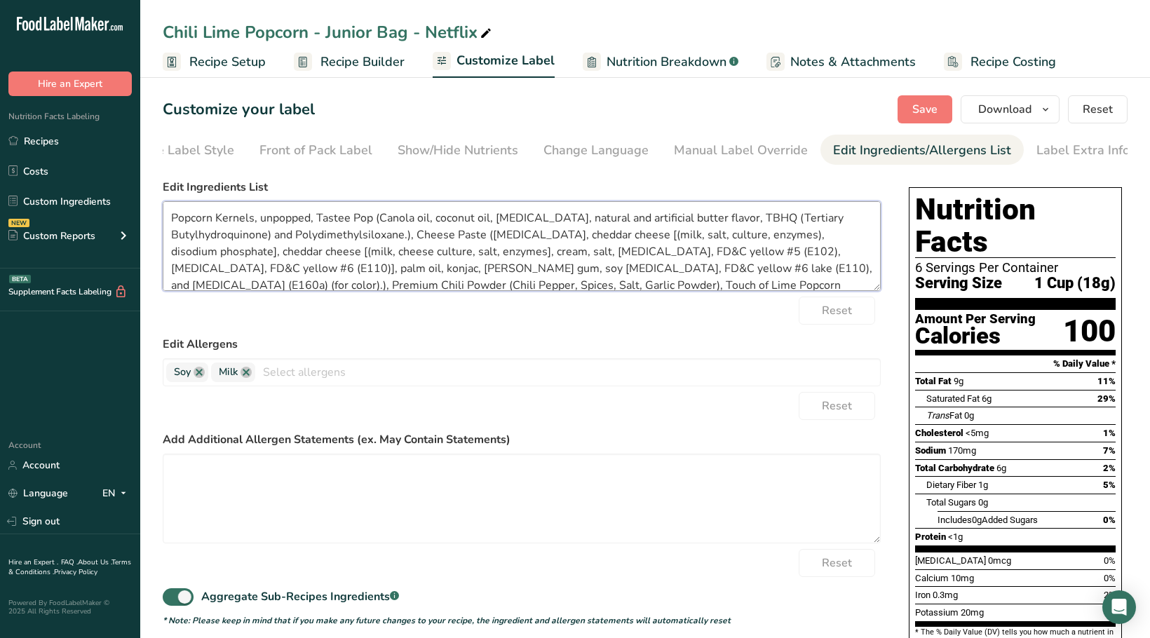
drag, startPoint x: 308, startPoint y: 222, endPoint x: 210, endPoint y: 221, distance: 97.5
click at [210, 221] on textarea at bounding box center [522, 246] width 718 height 90
drag, startPoint x: 218, startPoint y: 224, endPoint x: 273, endPoint y: 220, distance: 54.9
click at [273, 220] on textarea "Popcorn, Tastee Pop (Canola oil, coconut oil, beta carotene, natural and artifi…" at bounding box center [522, 246] width 718 height 90
drag, startPoint x: 383, startPoint y: 238, endPoint x: 314, endPoint y: 234, distance: 68.9
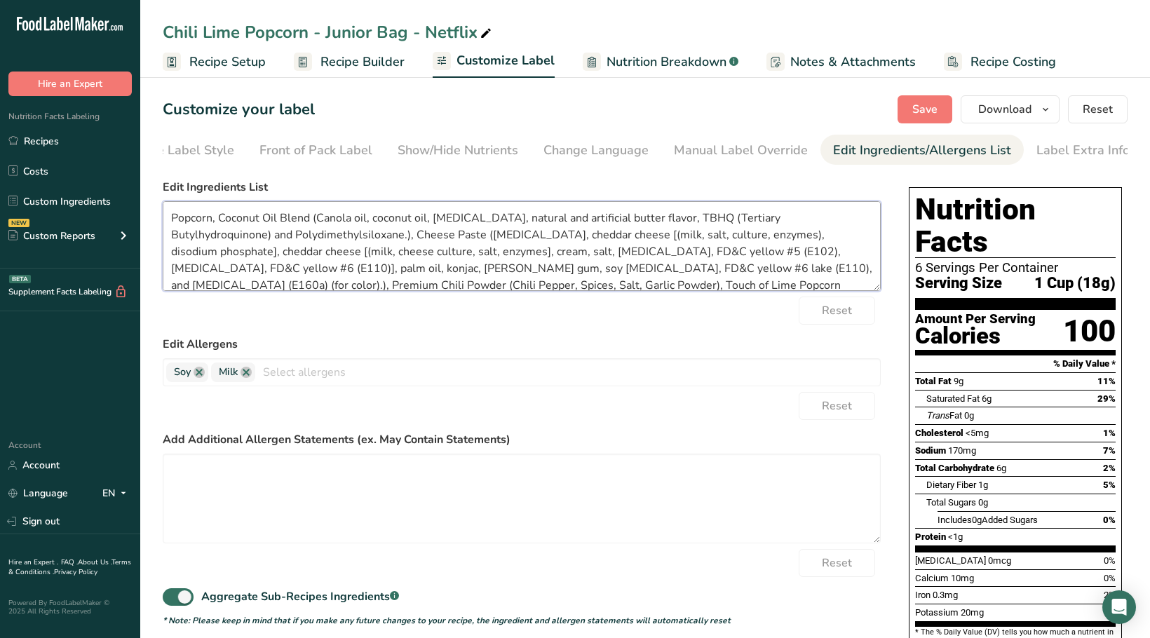
click at [314, 234] on textarea "Popcorn, Coconut Oil Blend (Canola oil, coconut oil, beta carotene, natural and…" at bounding box center [522, 246] width 718 height 90
click at [605, 238] on textarea "Popcorn, Coconut Oil Blend (Canola oil, coconut oil, beta carotene, natural and…" at bounding box center [522, 246] width 718 height 90
click at [344, 255] on textarea "Popcorn, Coconut Oil Blend (Canola oil, coconut oil, beta carotene, natural and…" at bounding box center [522, 246] width 718 height 90
click at [435, 254] on textarea "Popcorn, Coconut Oil Blend (Canola oil, coconut oil, beta carotene, natural and…" at bounding box center [522, 246] width 718 height 90
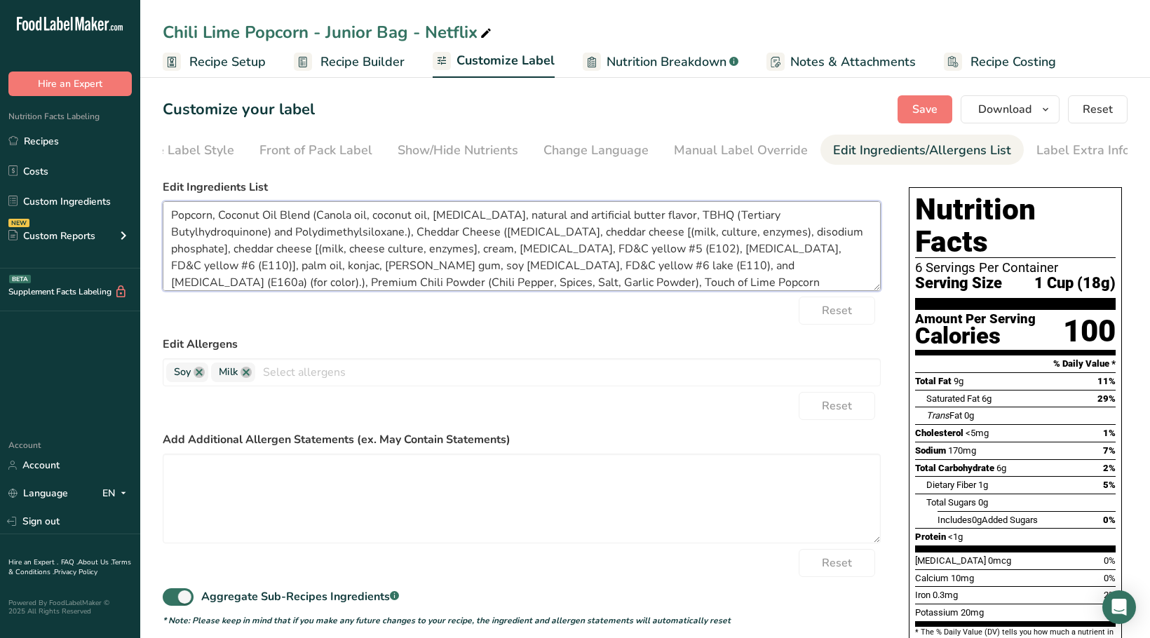
drag, startPoint x: 784, startPoint y: 268, endPoint x: 666, endPoint y: 275, distance: 118.8
click at [666, 275] on textarea "Popcorn, Coconut Oil Blend (Canola oil, coconut oil, beta carotene, natural and…" at bounding box center [522, 246] width 718 height 90
click at [797, 267] on textarea "Popcorn, Coconut Oil Blend (Canola oil, coconut oil, beta carotene, natural and…" at bounding box center [522, 246] width 718 height 90
click at [844, 271] on textarea "Popcorn, Coconut Oil Blend (Canola oil, coconut oil, beta carotene, natural and…" at bounding box center [522, 246] width 718 height 90
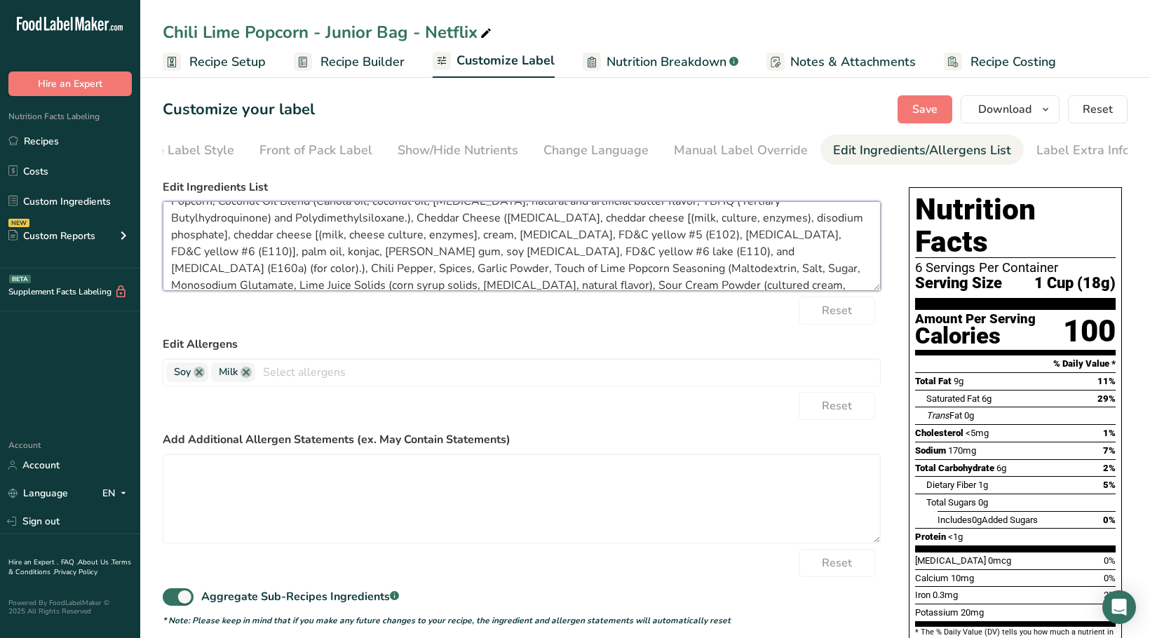
scroll to position [18, 0]
drag, startPoint x: 347, startPoint y: 271, endPoint x: 153, endPoint y: 271, distance: 194.3
click at [153, 271] on section "Customize your label Save Download Choose what to show on your downloaded label…" at bounding box center [645, 565] width 1010 height 985
drag, startPoint x: 266, startPoint y: 269, endPoint x: 244, endPoint y: 268, distance: 21.8
click at [244, 268] on textarea "Popcorn, Coconut Oil Blend (Canola oil, coconut oil, beta carotene, natural and…" at bounding box center [522, 246] width 718 height 90
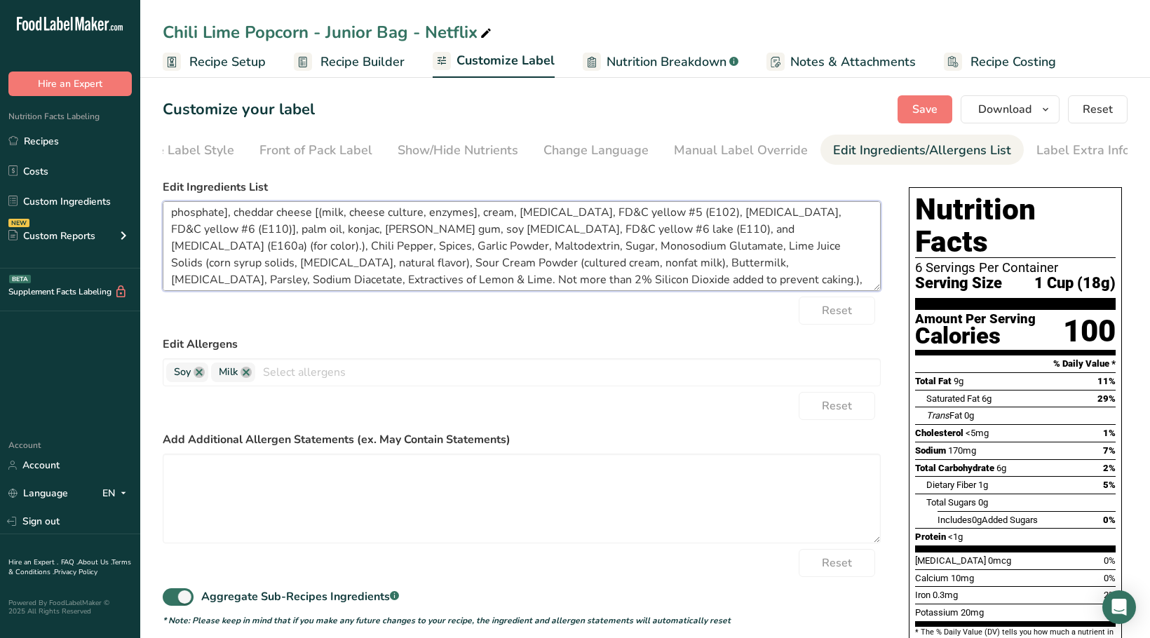
scroll to position [45, 0]
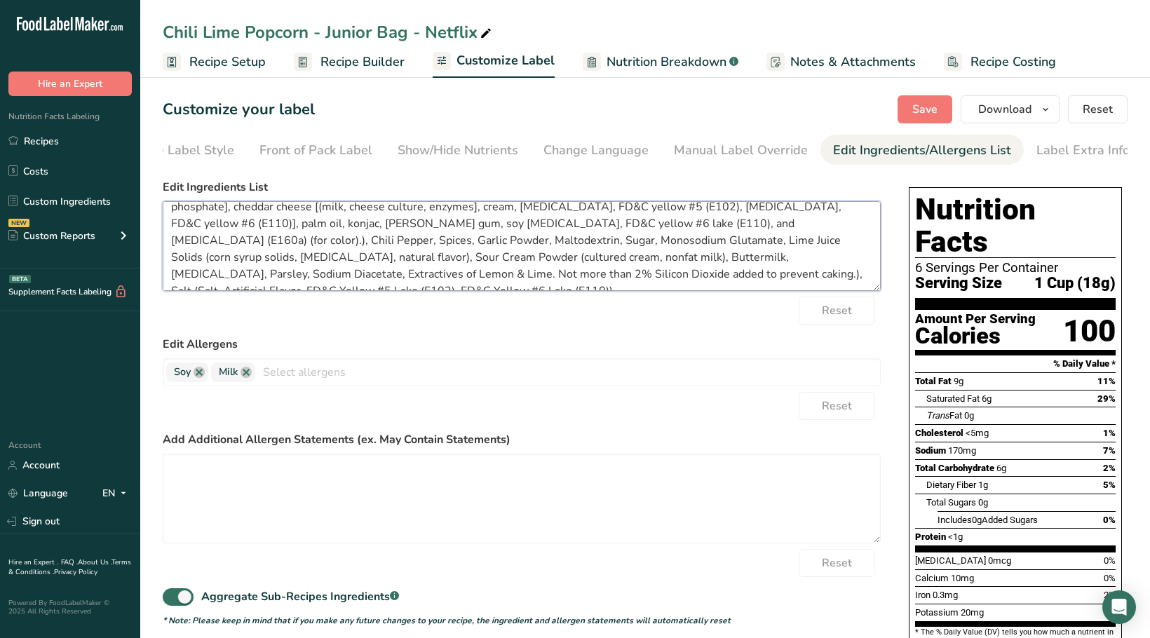
drag, startPoint x: 735, startPoint y: 285, endPoint x: 436, endPoint y: 278, distance: 299.6
click at [436, 278] on textarea "Popcorn, Coconut Oil Blend (Canola oil, coconut oil, beta carotene, natural and…" at bounding box center [522, 246] width 718 height 90
type textarea "Popcorn, Coconut Oil Blend (Canola oil, coconut oil, beta carotene, natural and…"
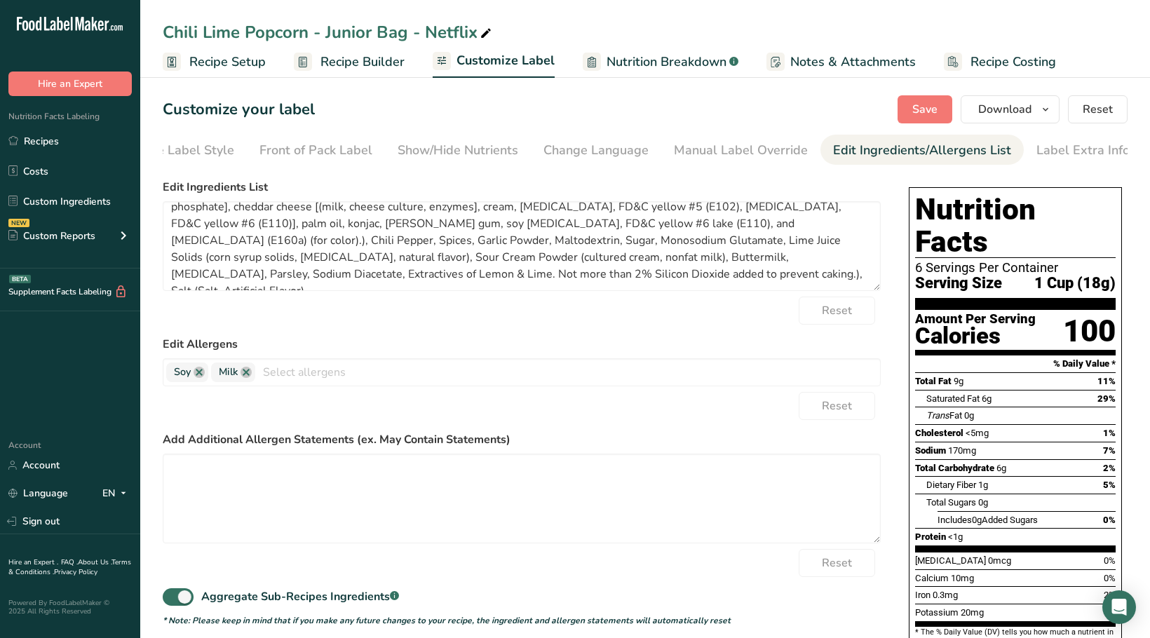
click at [395, 321] on div "Reset" at bounding box center [522, 311] width 718 height 28
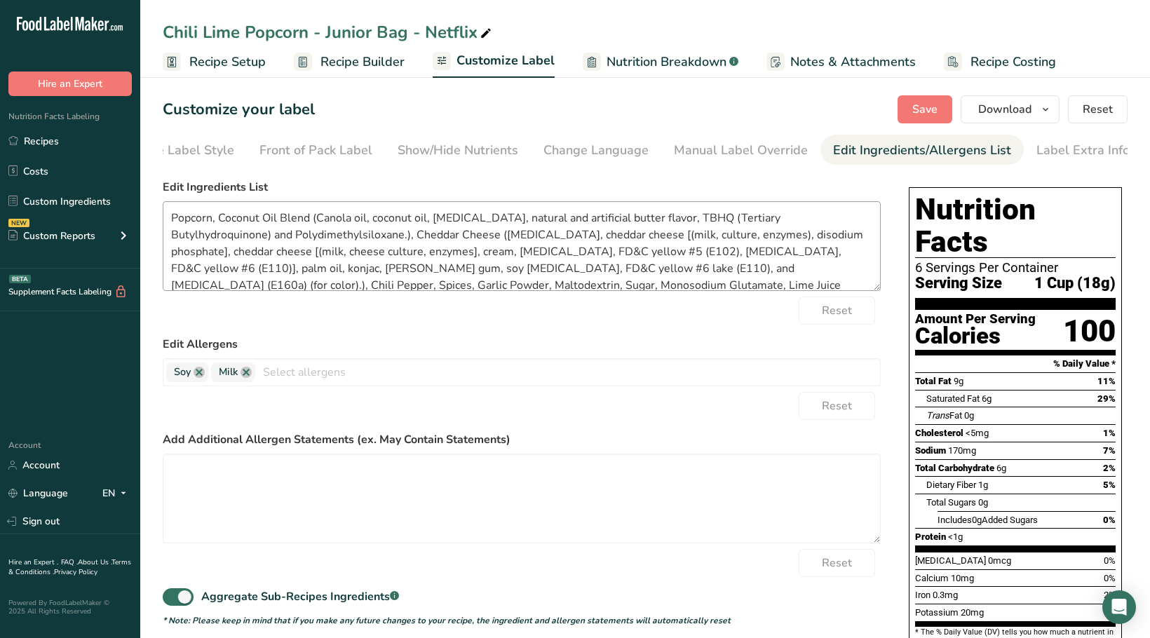
scroll to position [0, 0]
click at [920, 108] on span "Save" at bounding box center [925, 109] width 25 height 17
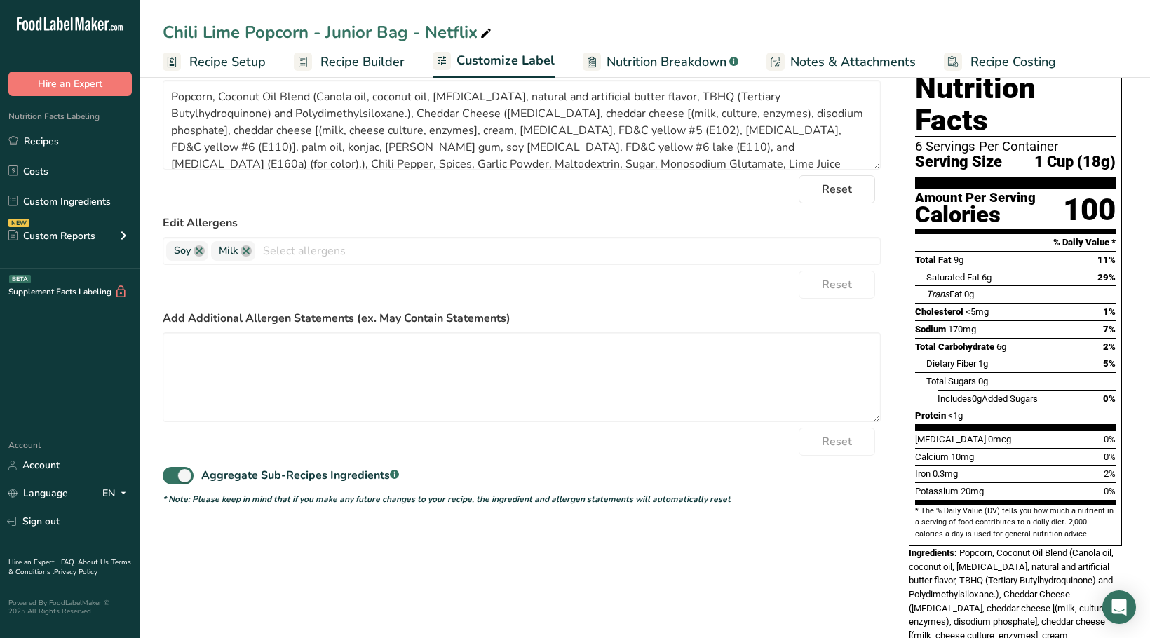
scroll to position [113, 0]
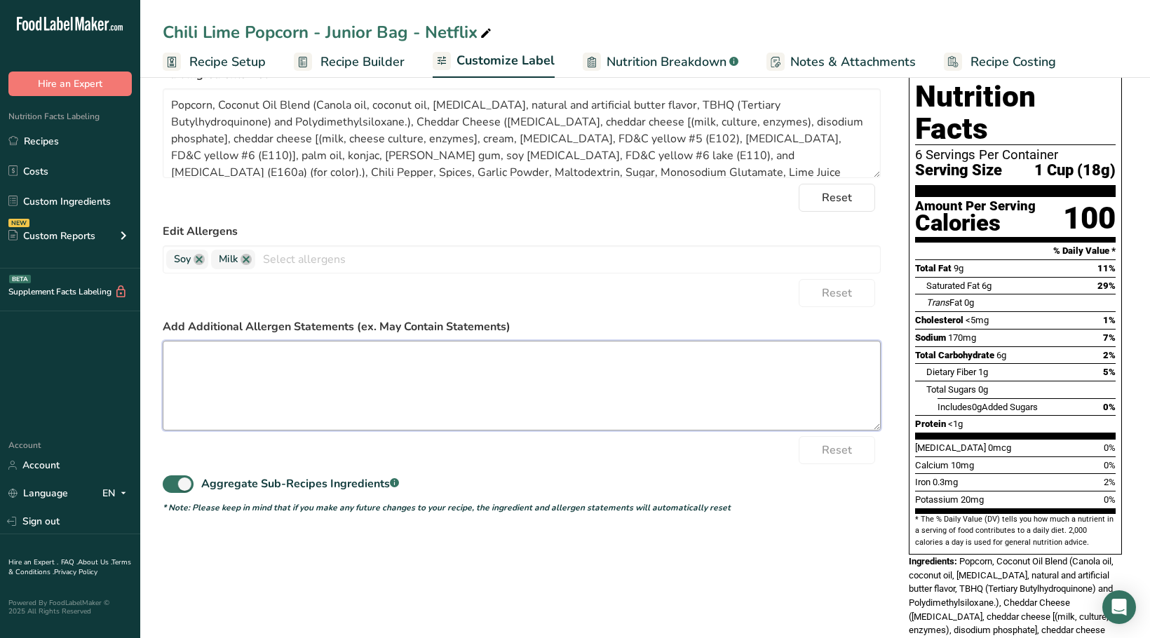
click at [318, 361] on textarea at bounding box center [522, 386] width 718 height 90
paste textarea "May contain wheat, peanut, soy, almond, cashew, pecan, milk, and egg."
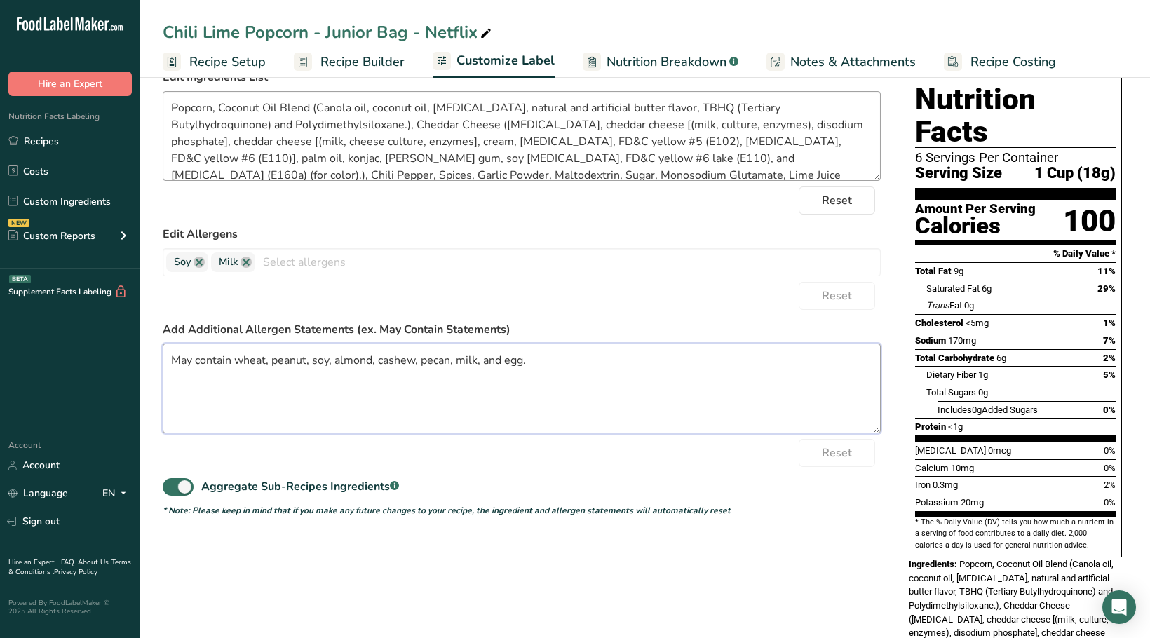
scroll to position [107, 0]
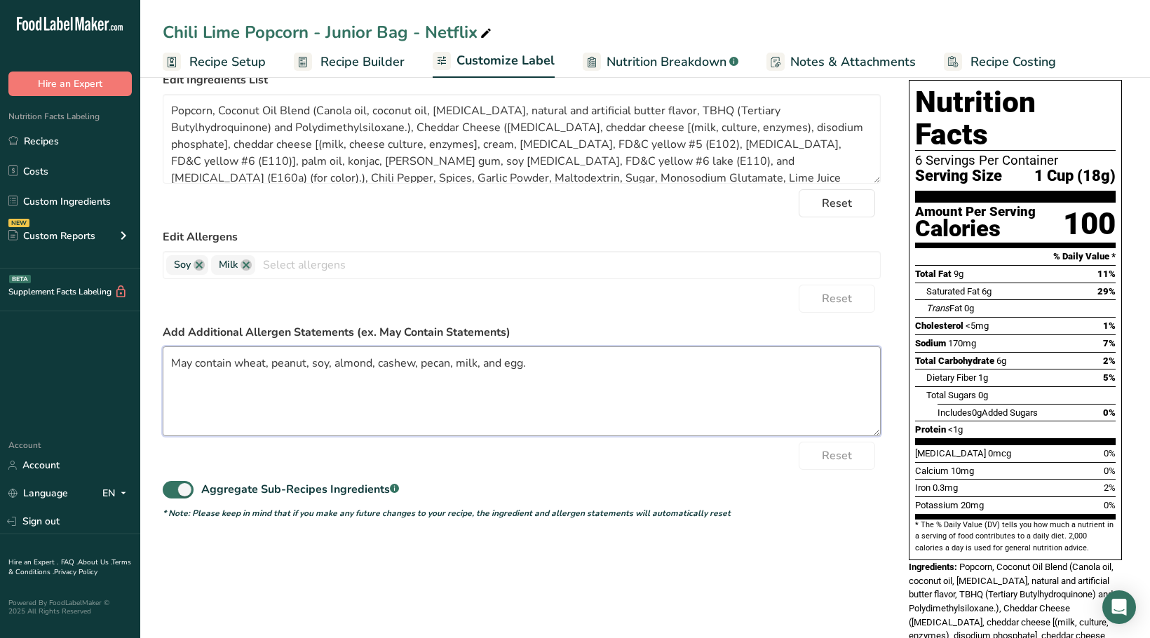
drag, startPoint x: 333, startPoint y: 365, endPoint x: 313, endPoint y: 361, distance: 20.9
click at [313, 361] on textarea "May contain wheat, peanut, soy, almond, cashew, pecan, milk, and egg." at bounding box center [522, 392] width 718 height 90
click at [462, 366] on textarea "May contain wheat, peanut, almond, cashew, pecan, milk, and egg." at bounding box center [522, 392] width 718 height 90
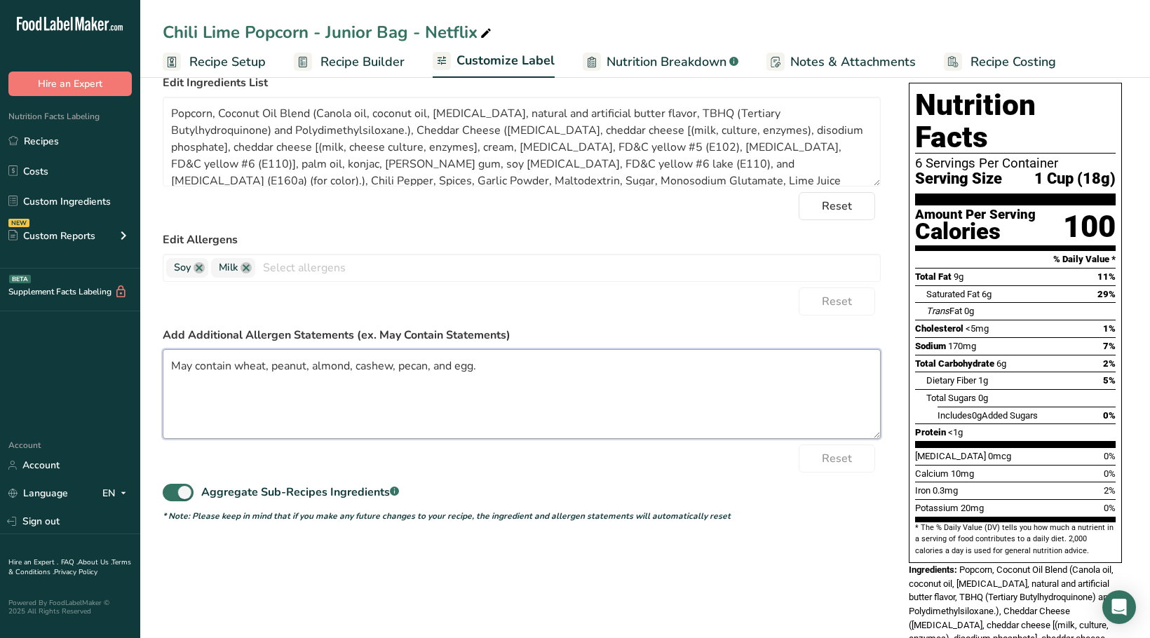
scroll to position [0, 0]
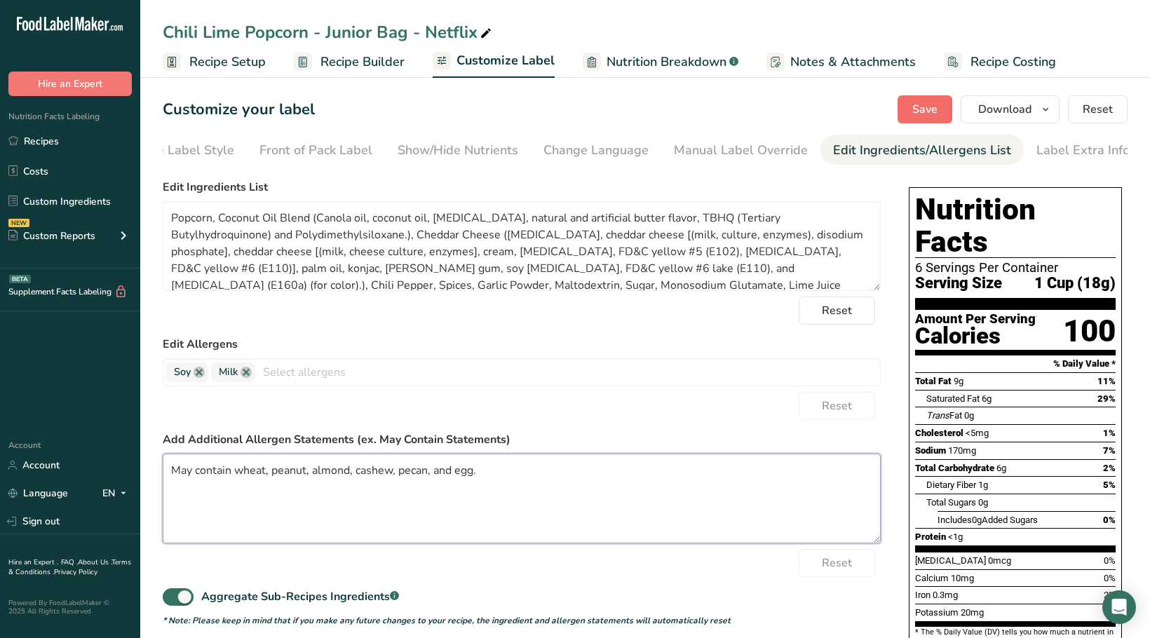
type textarea "May contain wheat, peanut, almond, cashew, pecan, and egg."
click at [934, 112] on span "Save" at bounding box center [925, 109] width 25 height 17
click at [925, 103] on span "Save" at bounding box center [925, 109] width 25 height 17
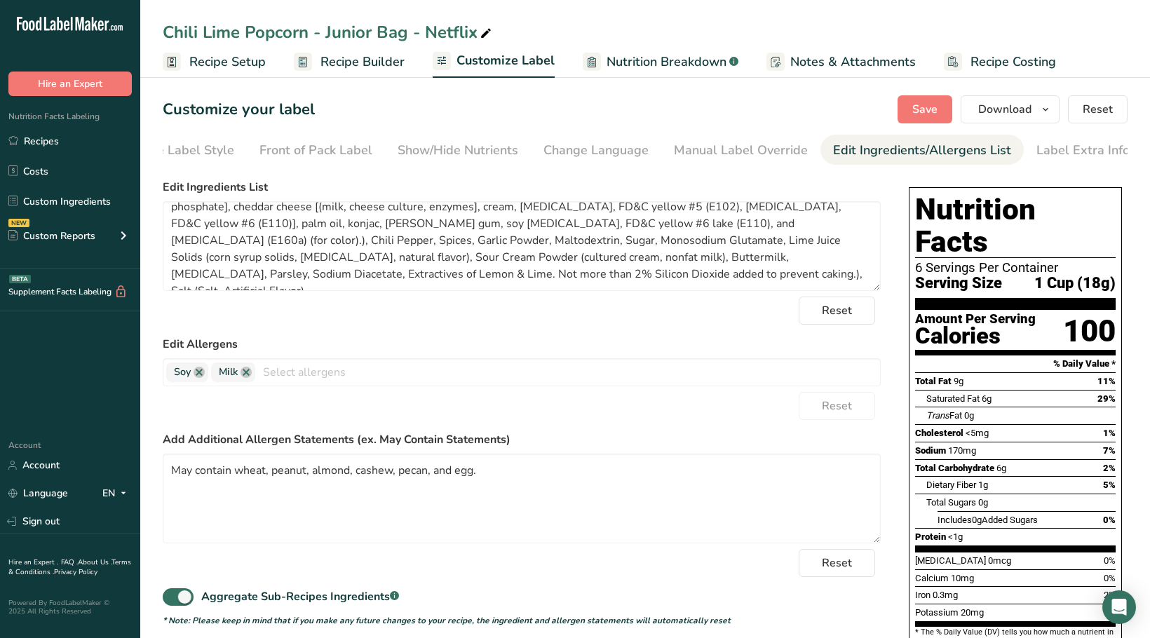
click at [224, 62] on span "Recipe Setup" at bounding box center [227, 62] width 76 height 19
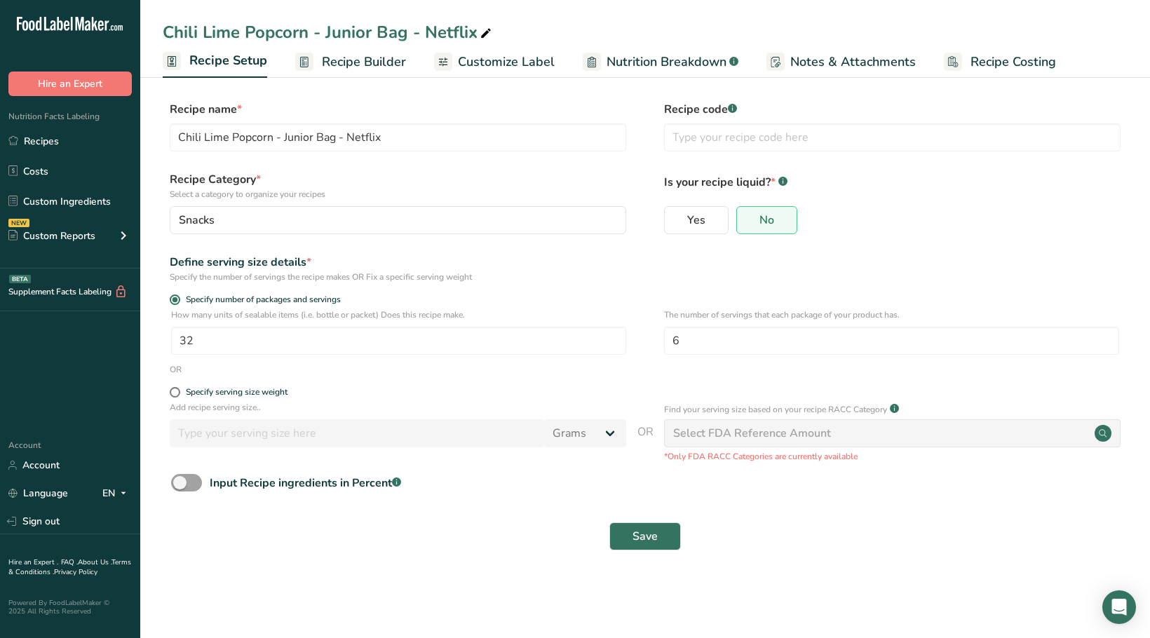
click at [333, 60] on span "Recipe Builder" at bounding box center [364, 62] width 84 height 19
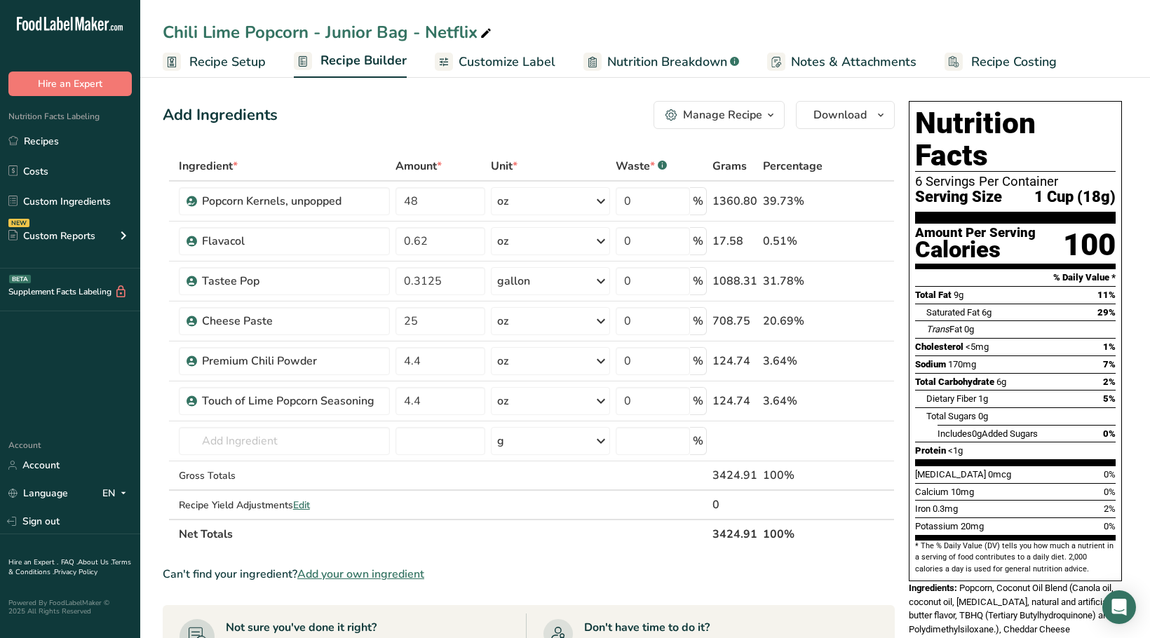
click at [486, 64] on span "Customize Label" at bounding box center [507, 62] width 97 height 19
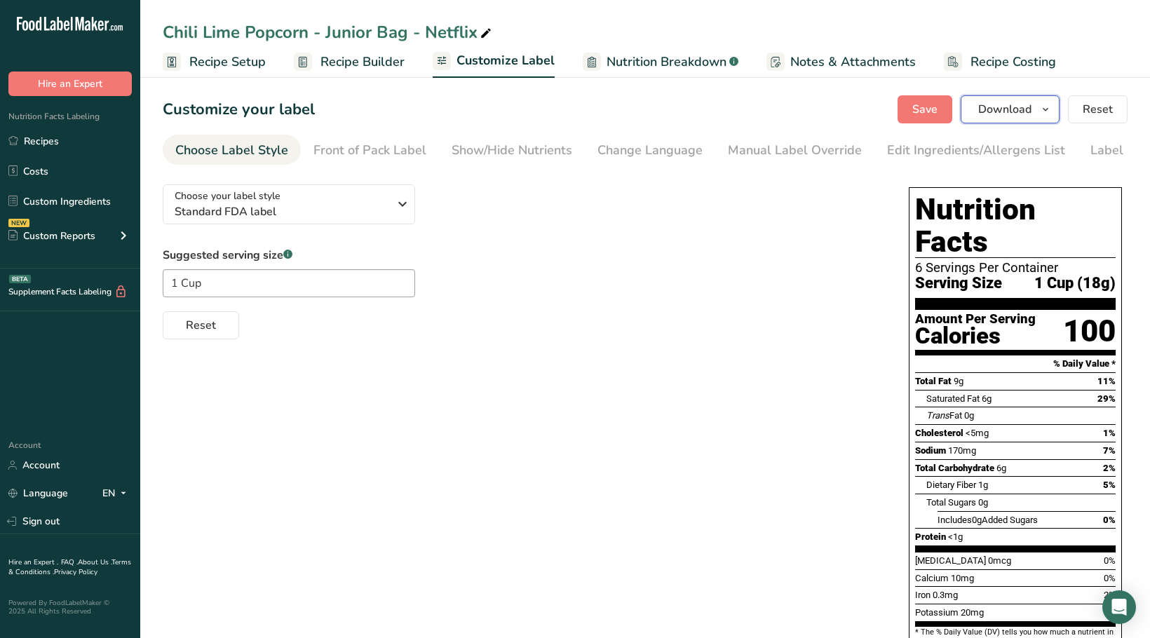
click at [1045, 114] on icon "button" at bounding box center [1045, 110] width 11 height 18
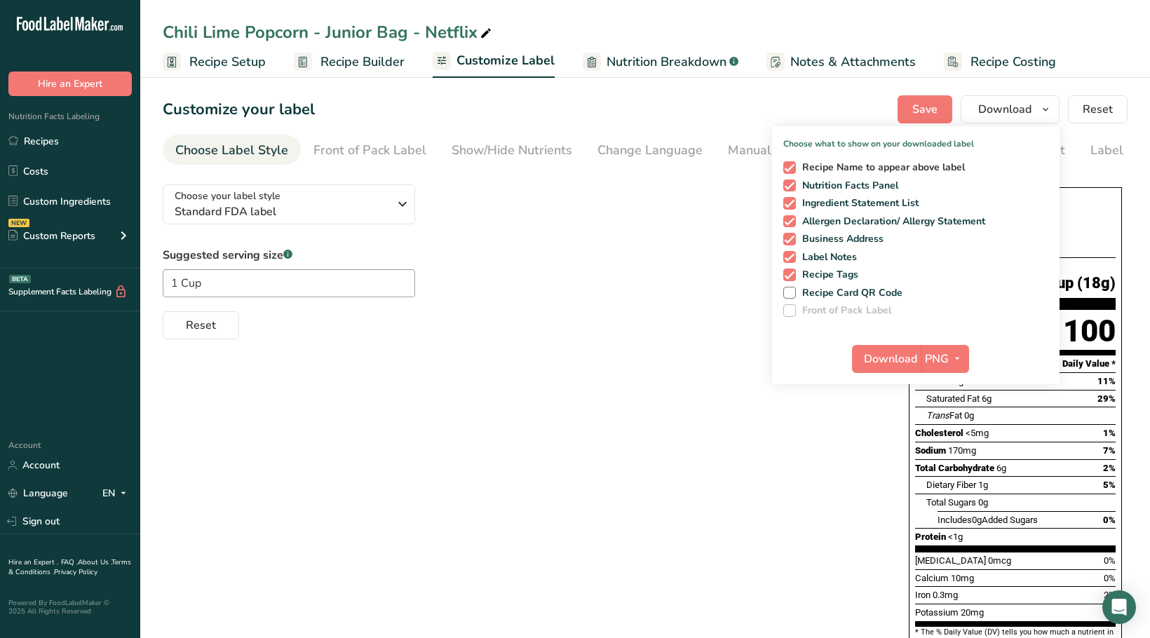
click at [788, 166] on span at bounding box center [790, 167] width 13 height 13
click at [788, 166] on input "Recipe Name to appear above label" at bounding box center [788, 167] width 9 height 9
checkbox input "false"
drag, startPoint x: 789, startPoint y: 273, endPoint x: 783, endPoint y: 246, distance: 28.1
click at [787, 267] on div "Recipe Name to appear above label Nutrition Facts Panel Ingredient Statement Li…" at bounding box center [916, 236] width 288 height 161
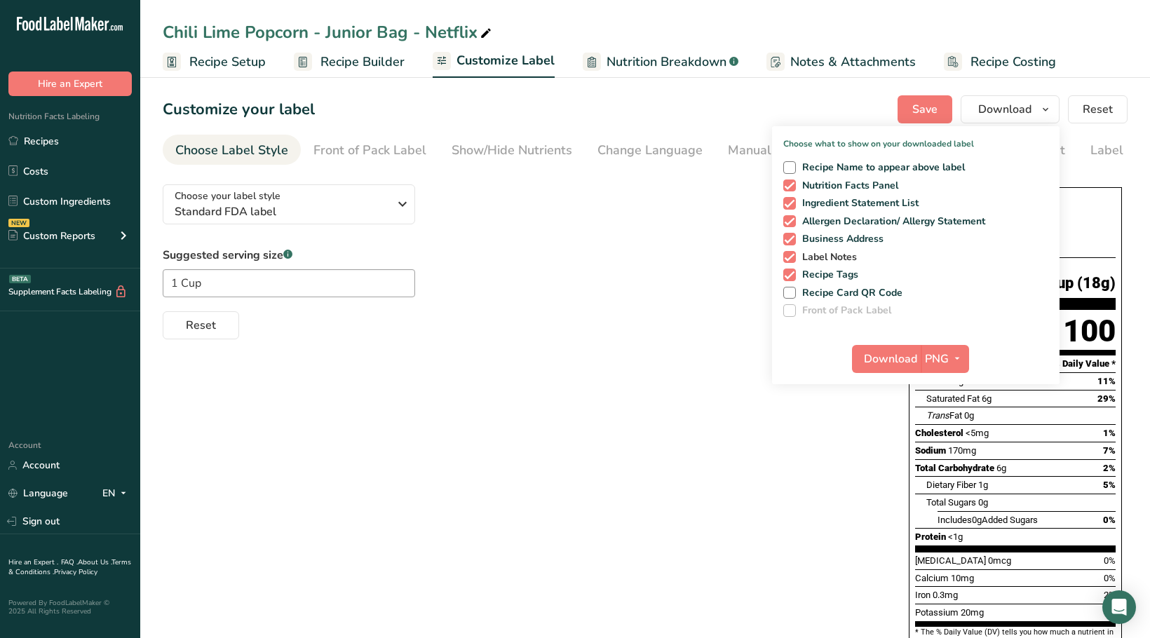
click at [791, 255] on span at bounding box center [790, 257] width 13 height 13
click at [791, 255] on input "Label Notes" at bounding box center [788, 257] width 9 height 9
checkbox input "false"
click at [791, 274] on span at bounding box center [790, 275] width 13 height 13
click at [791, 274] on input "Recipe Tags" at bounding box center [788, 274] width 9 height 9
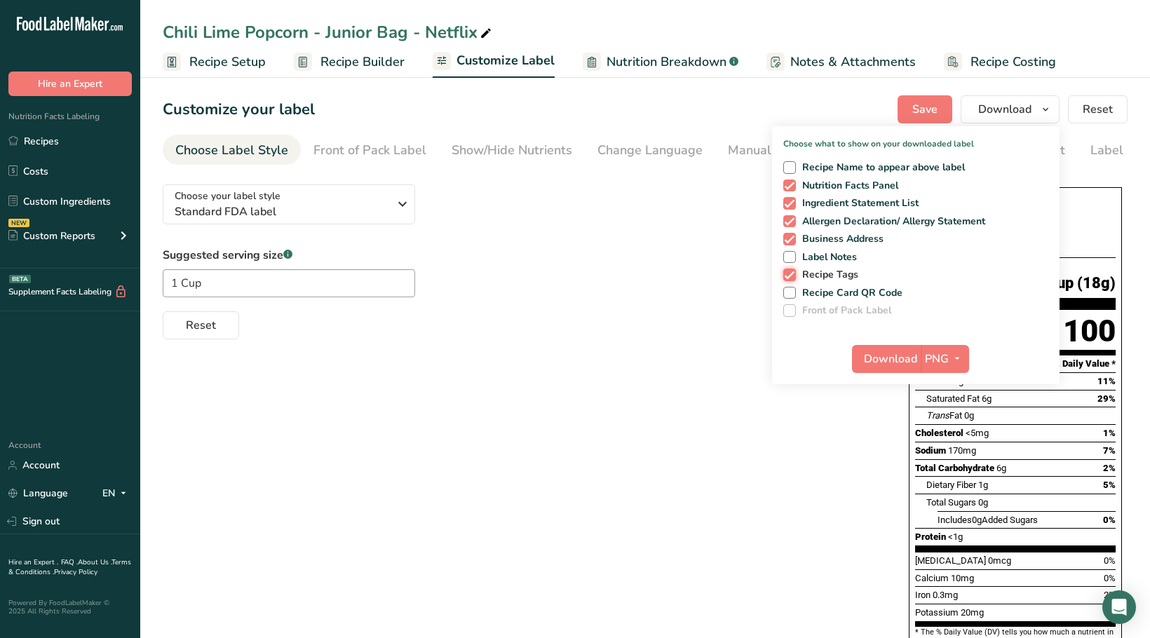
checkbox input "false"
click at [895, 356] on span "Download" at bounding box center [890, 359] width 53 height 17
click at [65, 133] on link "Recipes" at bounding box center [70, 141] width 140 height 27
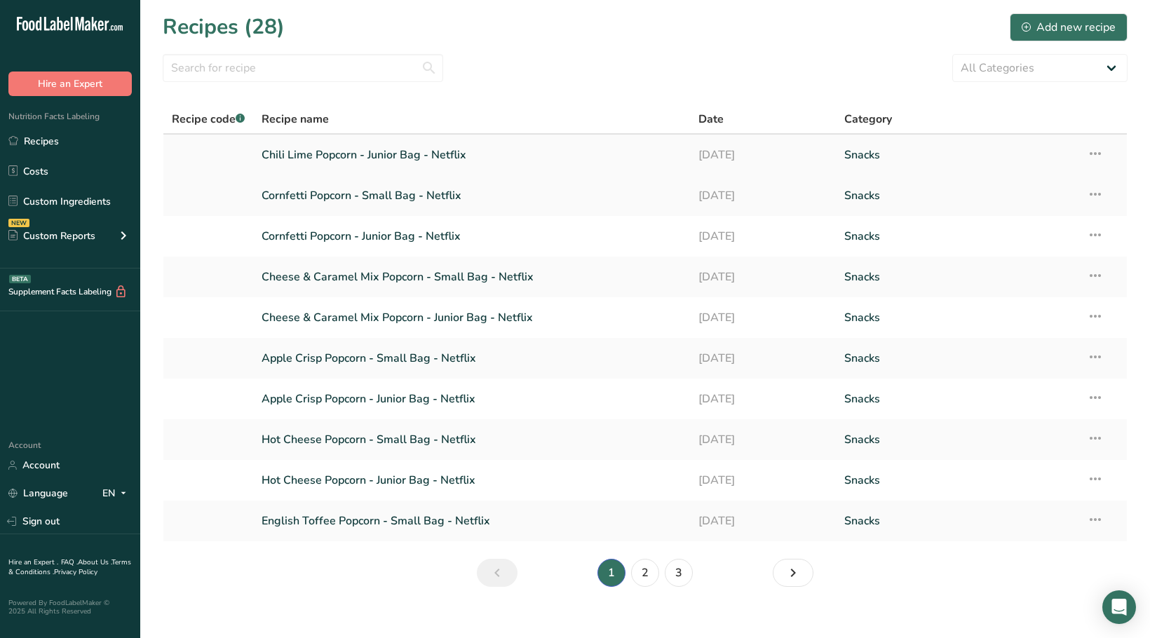
click at [1099, 151] on icon at bounding box center [1095, 153] width 17 height 25
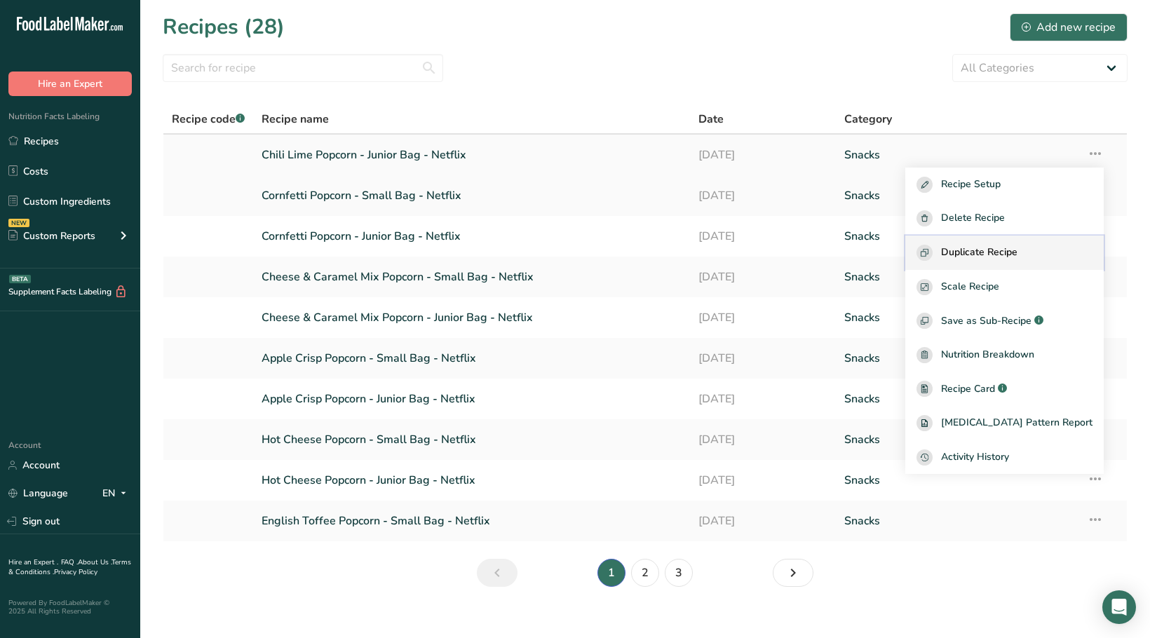
click at [1019, 243] on button "Duplicate Recipe" at bounding box center [1005, 253] width 199 height 34
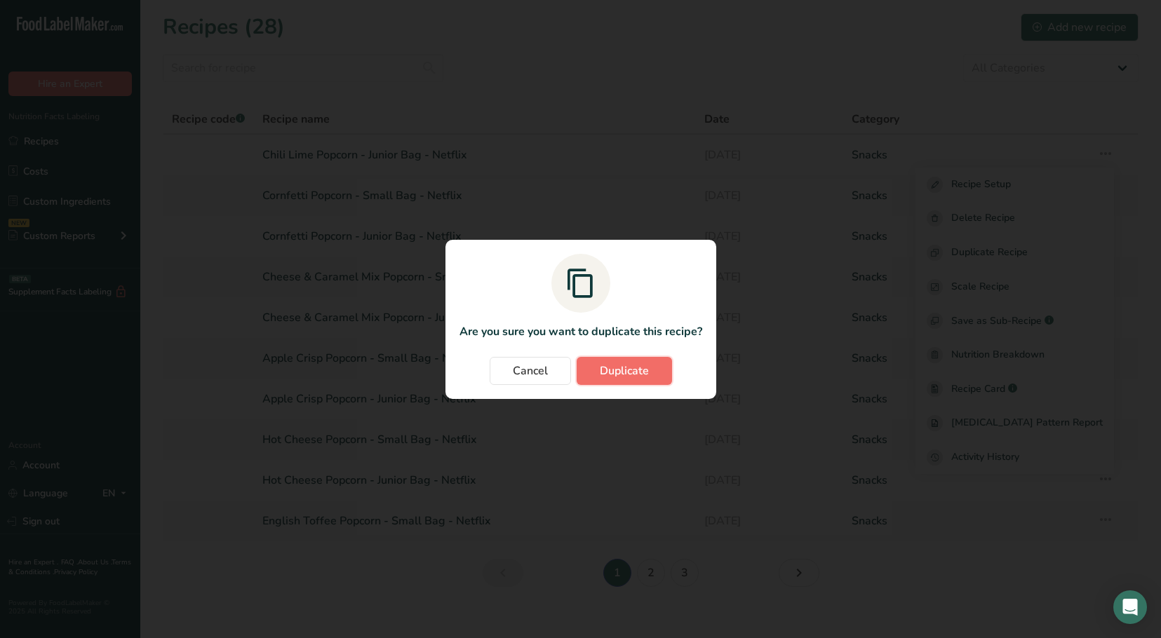
click at [605, 373] on span "Duplicate" at bounding box center [624, 371] width 49 height 17
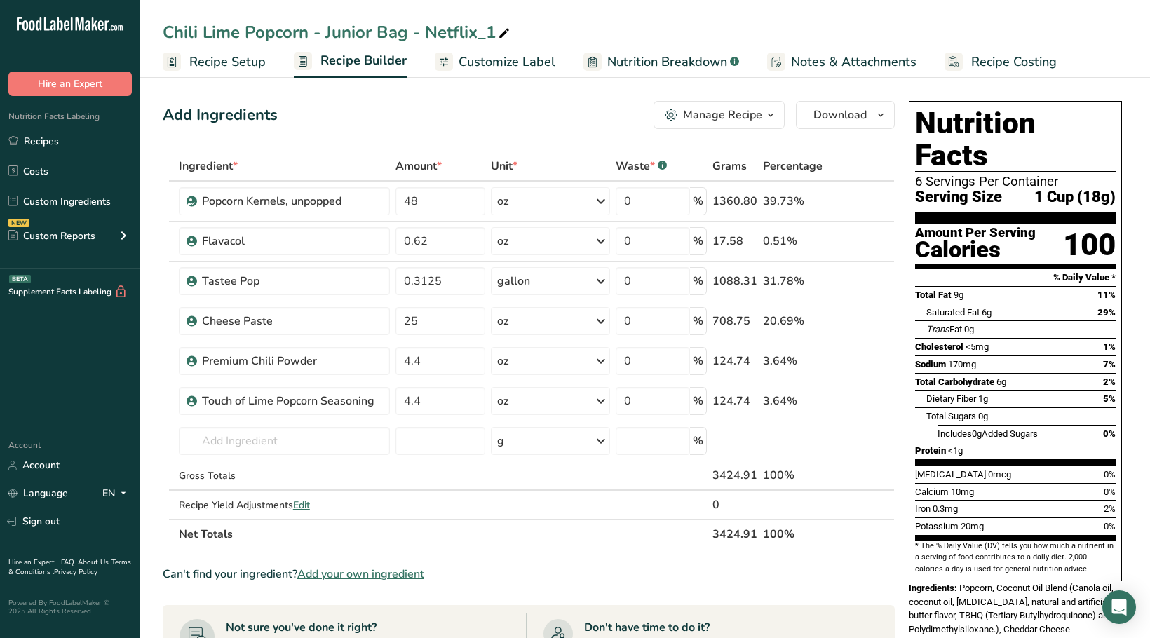
click at [375, 19] on div "Chili Lime Popcorn - Junior Bag - Netflix_1 Recipe Setup Recipe Builder Customi…" at bounding box center [645, 39] width 1010 height 78
click at [396, 32] on div "Chili Lime Popcorn - Junior Bag - Netflix_1" at bounding box center [338, 32] width 350 height 25
drag, startPoint x: 406, startPoint y: 35, endPoint x: 323, endPoint y: 23, distance: 83.6
click at [323, 23] on input "Chili Lime Popcorn - Junior Bag - Netflix_1" at bounding box center [645, 32] width 965 height 25
click at [495, 33] on input "Chili Lime Popcorn - Small Bag - Netflix_1" at bounding box center [645, 32] width 965 height 25
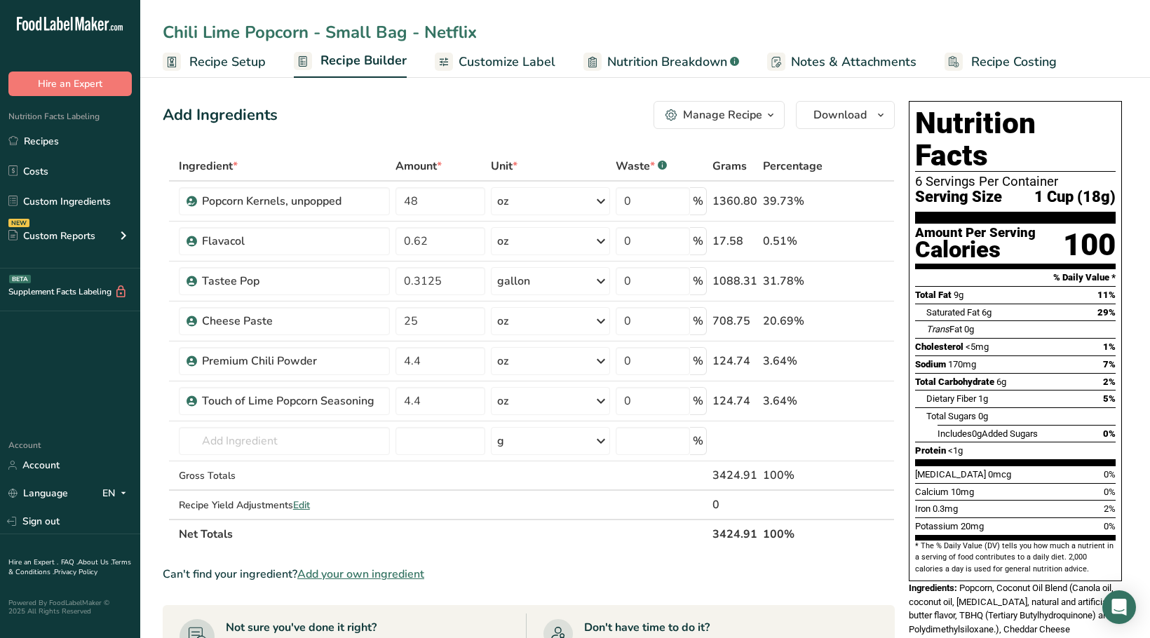
type input "Chili Lime Popcorn - Small Bag - Netflix"
click at [161, 118] on section "Add Ingredients Manage Recipe Delete Recipe Duplicate Recipe Scale Recipe Save …" at bounding box center [645, 578] width 1010 height 1010
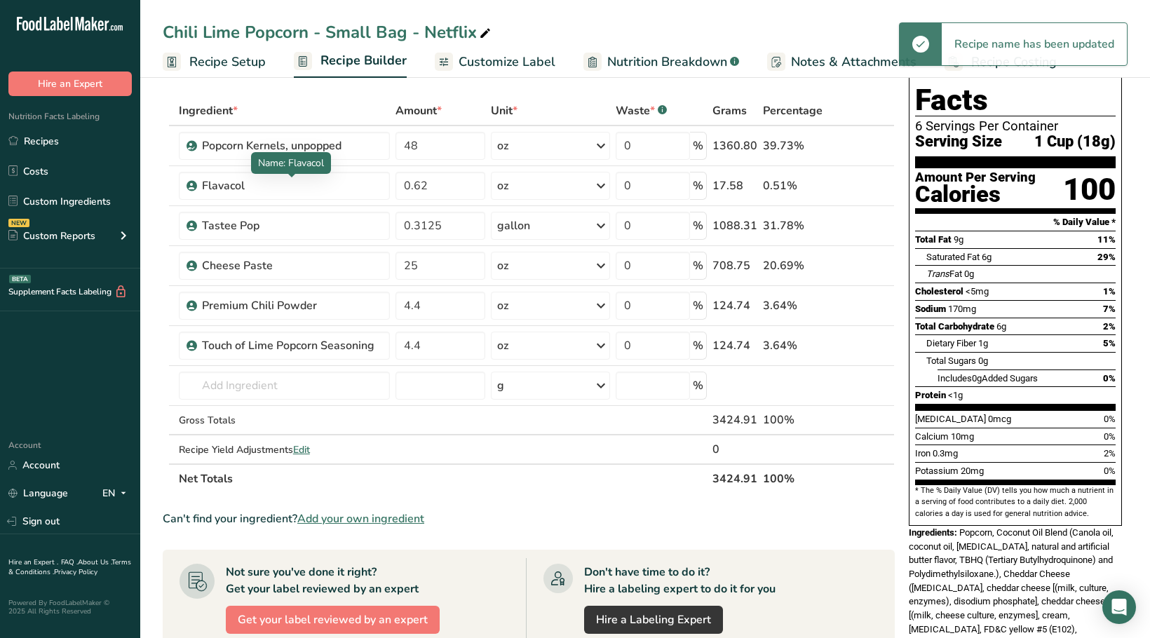
scroll to position [74, 0]
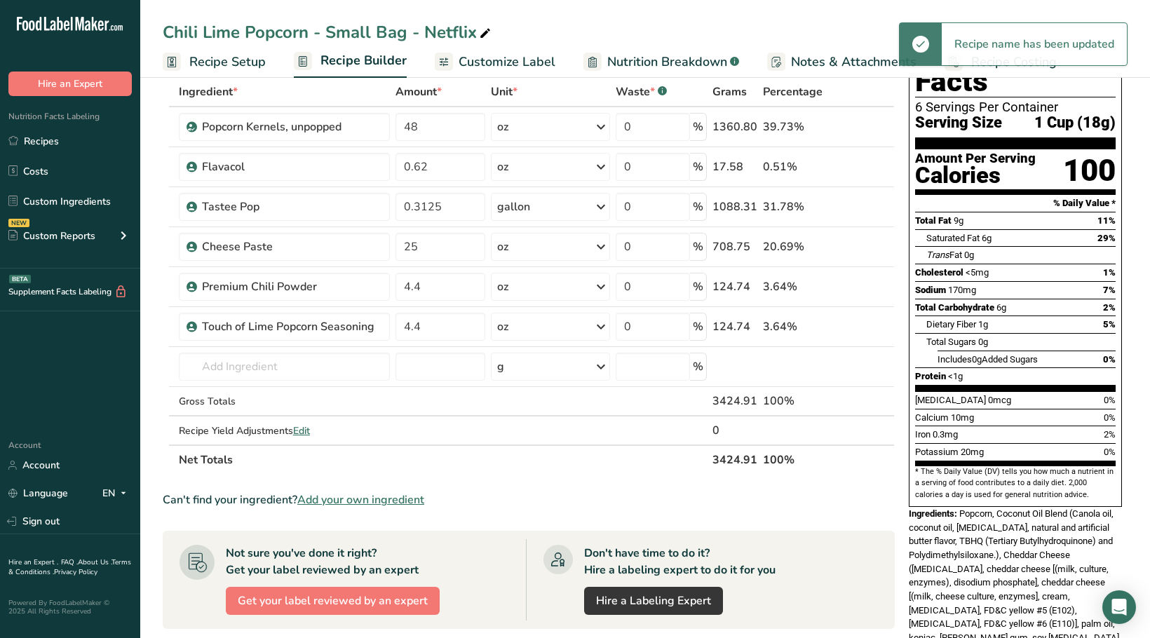
click at [231, 58] on span "Recipe Setup" at bounding box center [227, 62] width 76 height 19
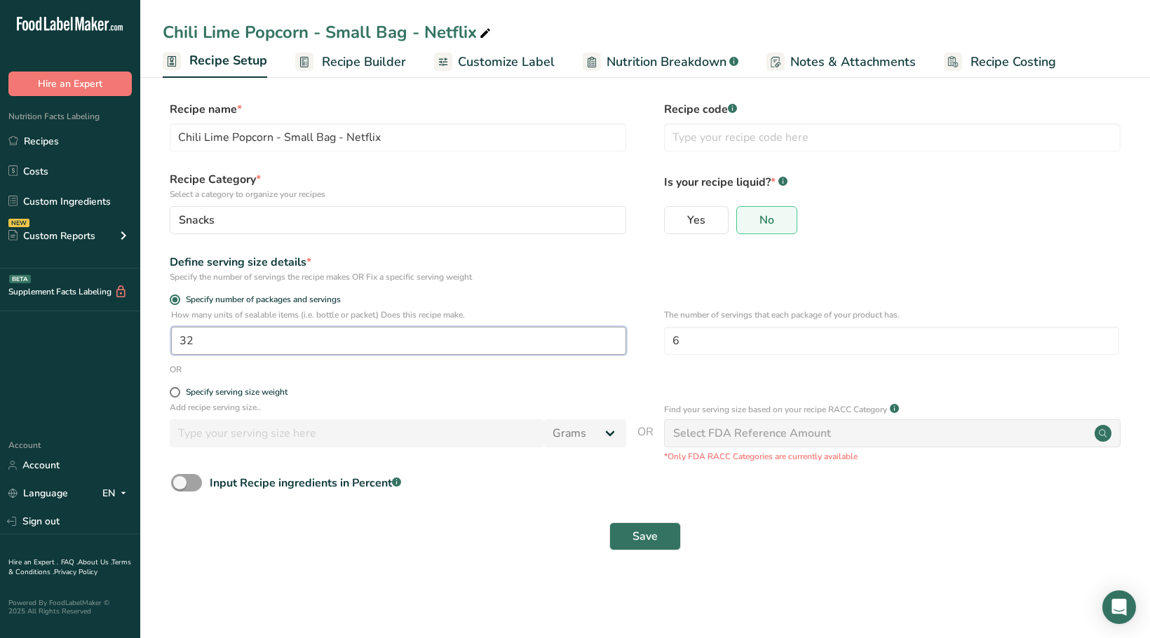
drag, startPoint x: 238, startPoint y: 348, endPoint x: 153, endPoint y: 324, distance: 88.2
click at [153, 324] on section "Recipe name * Chili Lime Popcorn - Small Bag - Netflix Recipe code .a-a{fill:#3…" at bounding box center [645, 327] width 1010 height 509
type input "17.45"
drag, startPoint x: 739, startPoint y: 340, endPoint x: 590, endPoint y: 335, distance: 148.8
click at [590, 335] on div "How many units of sealable items (i.e. bottle or packet) Does this recipe make.…" at bounding box center [645, 336] width 965 height 55
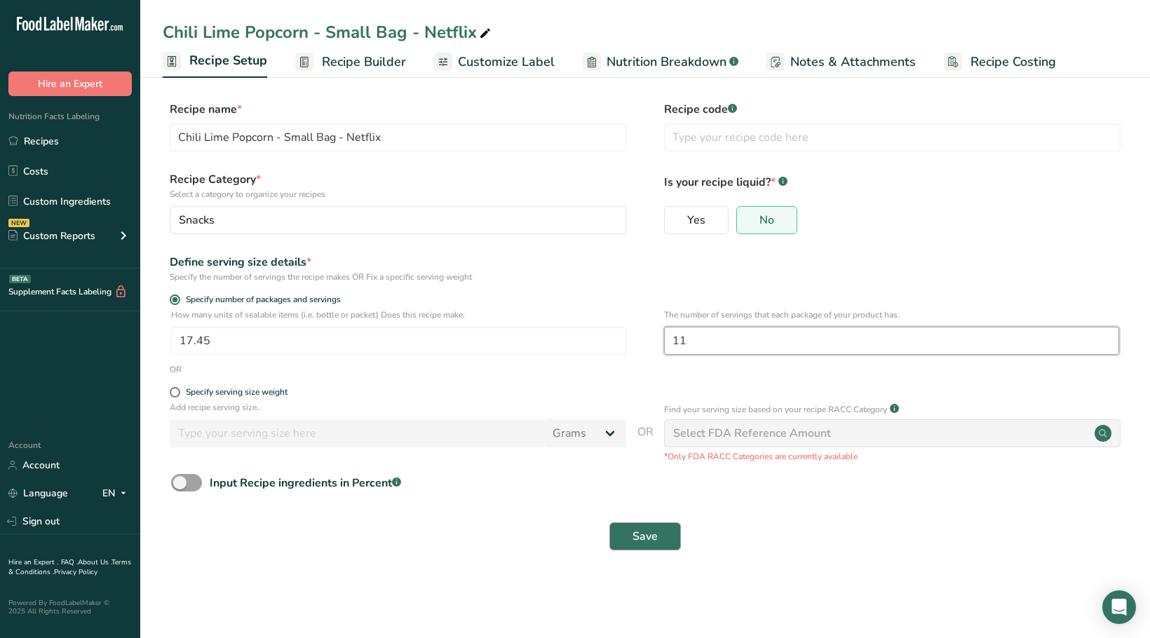
type input "11"
click at [663, 533] on button "Save" at bounding box center [646, 537] width 72 height 28
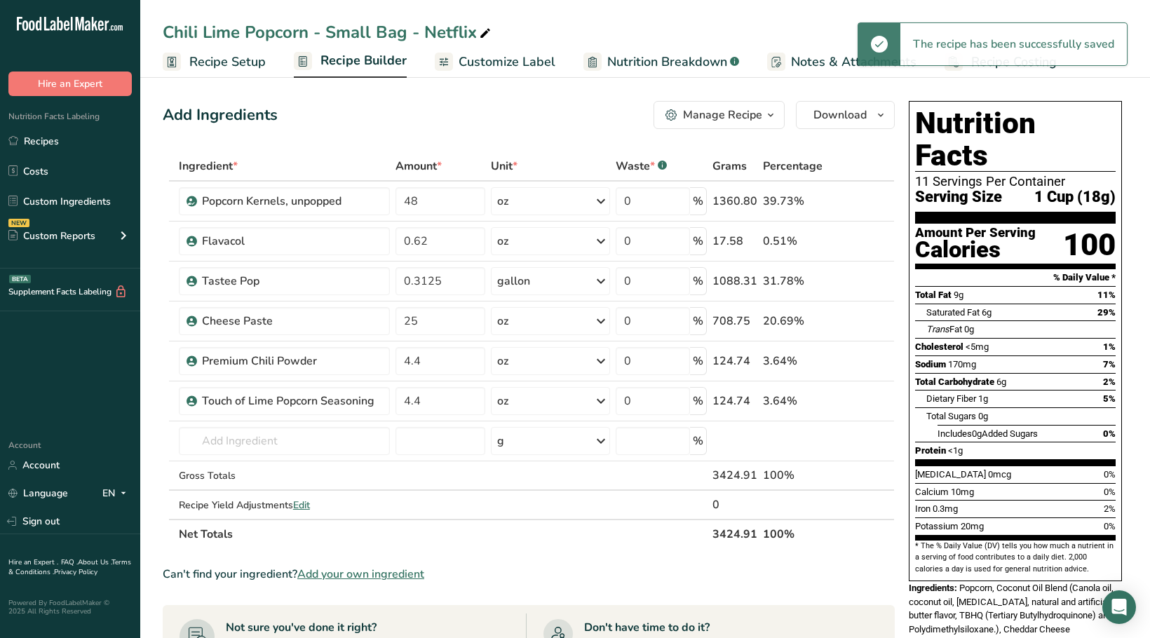
click at [344, 61] on span "Recipe Builder" at bounding box center [364, 60] width 86 height 19
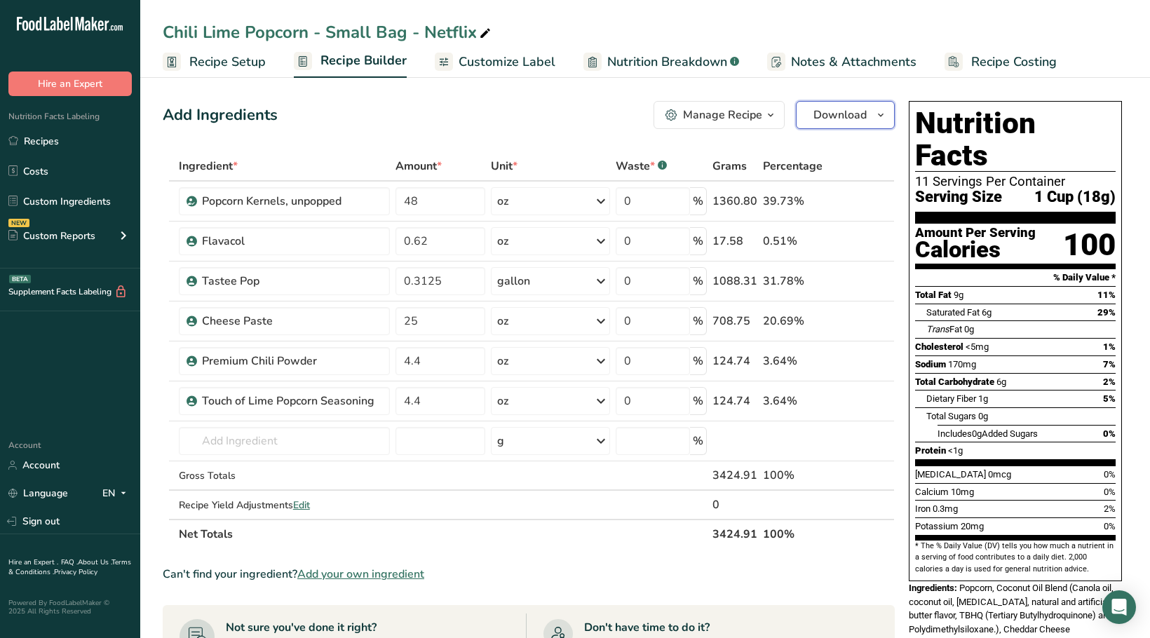
click at [855, 107] on span "Download" at bounding box center [840, 115] width 53 height 17
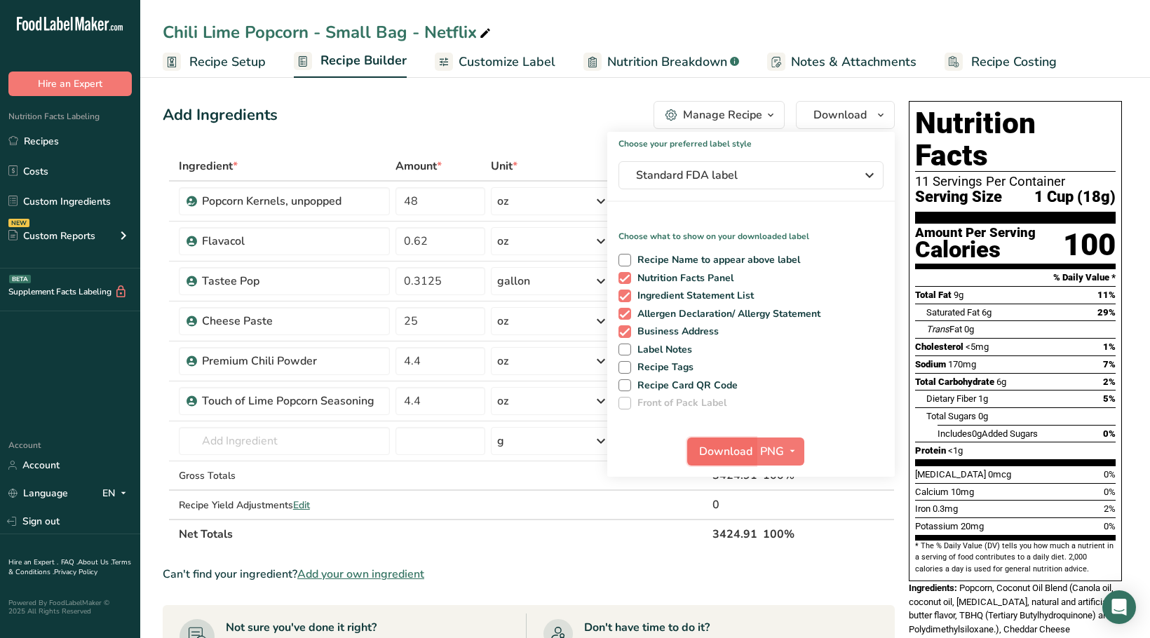
click at [717, 452] on span "Download" at bounding box center [725, 451] width 53 height 17
